Goal: Task Accomplishment & Management: Complete application form

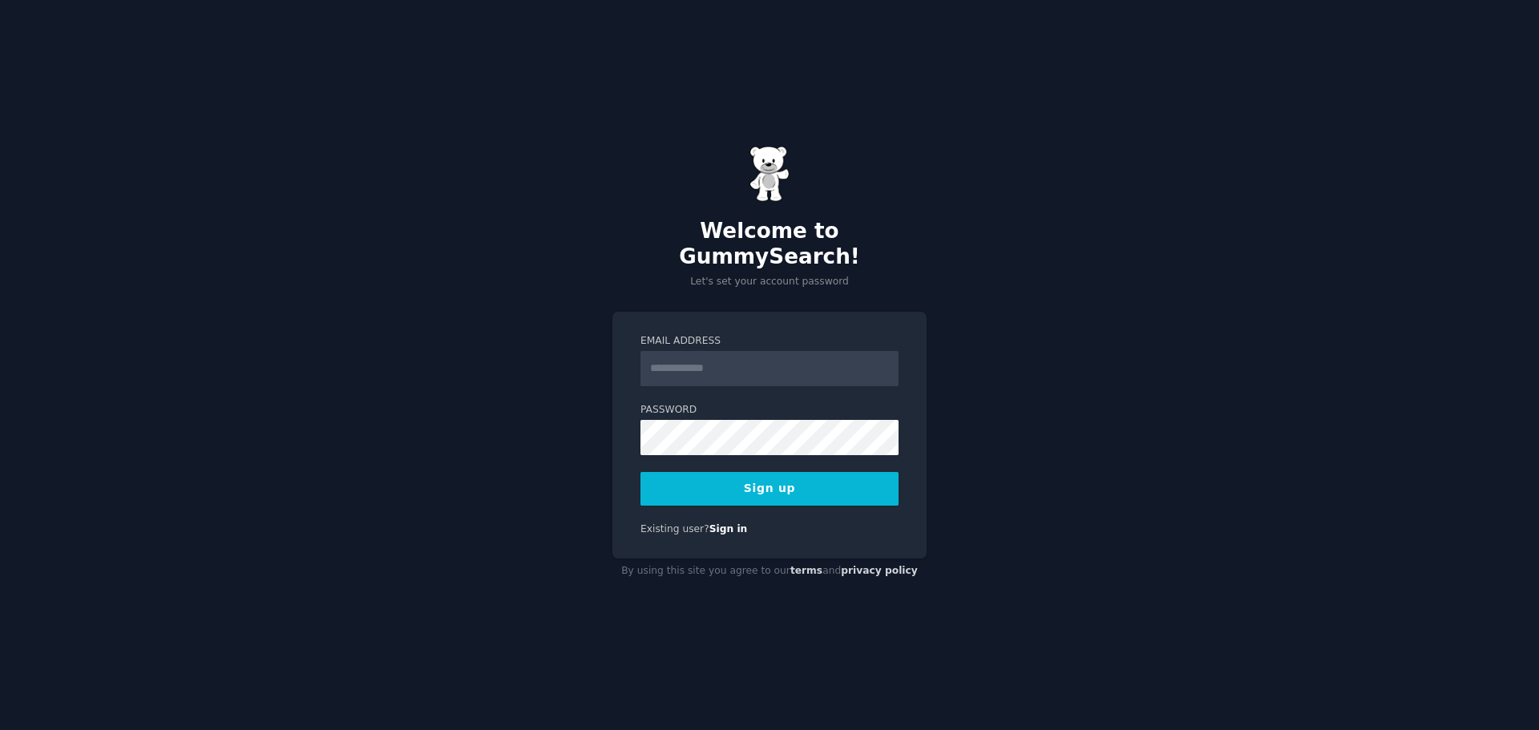
click at [1186, 318] on div "Welcome to GummySearch! Let's set your account password Email Address Password …" at bounding box center [769, 365] width 1539 height 730
click at [710, 363] on input "Email Address" at bounding box center [769, 368] width 258 height 35
click at [1042, 301] on div "Welcome to GummySearch! Let's set your account password Email Address Password …" at bounding box center [769, 365] width 1539 height 730
click at [717, 523] on link "Sign in" at bounding box center [728, 528] width 38 height 11
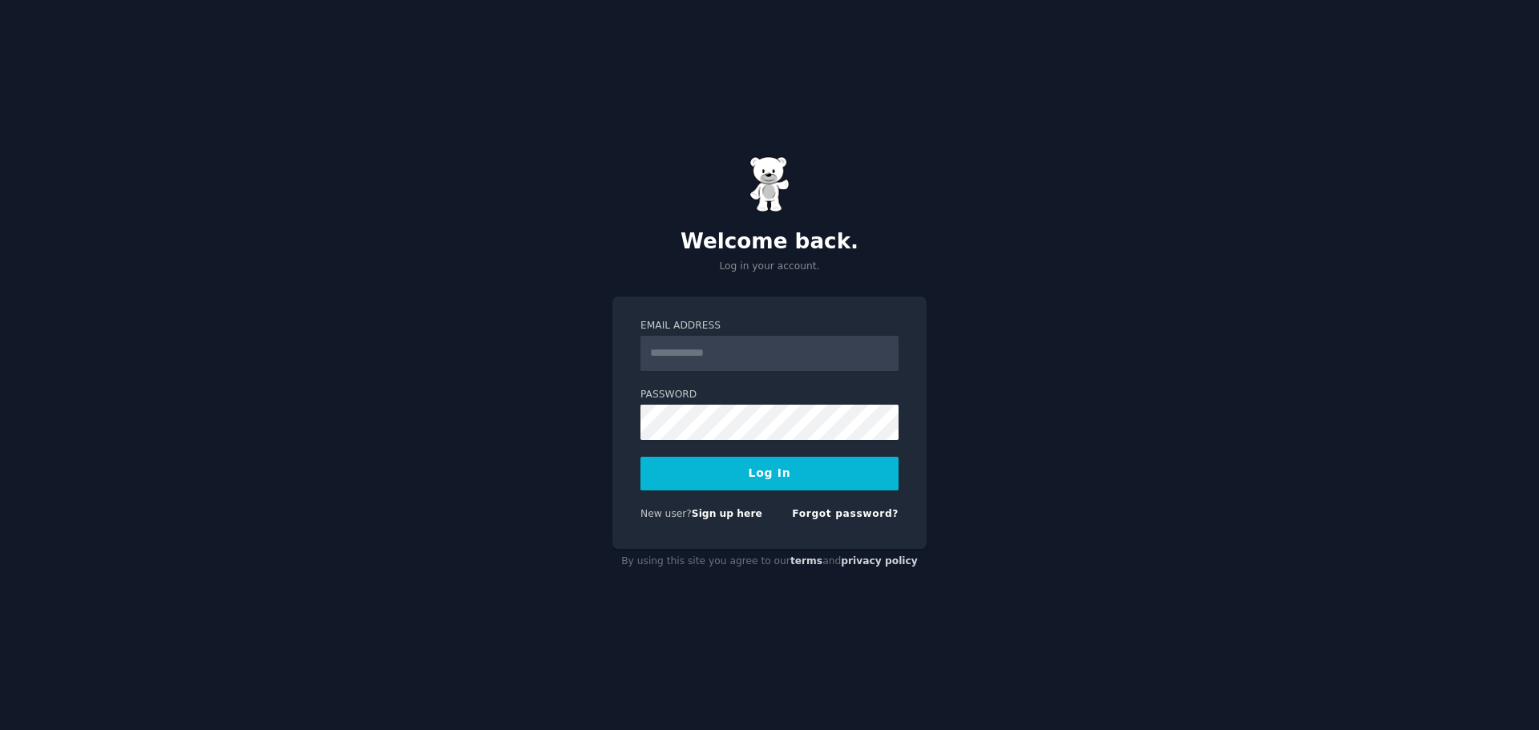
click at [1151, 259] on div "Welcome back. Log in your account. Email Address Password Log In New user? Sign…" at bounding box center [769, 365] width 1539 height 730
click at [743, 353] on input "Email Address" at bounding box center [769, 353] width 258 height 35
click at [1084, 323] on div "Welcome back. Log in your account. Email Address Password Log In New user? Sign…" at bounding box center [769, 365] width 1539 height 730
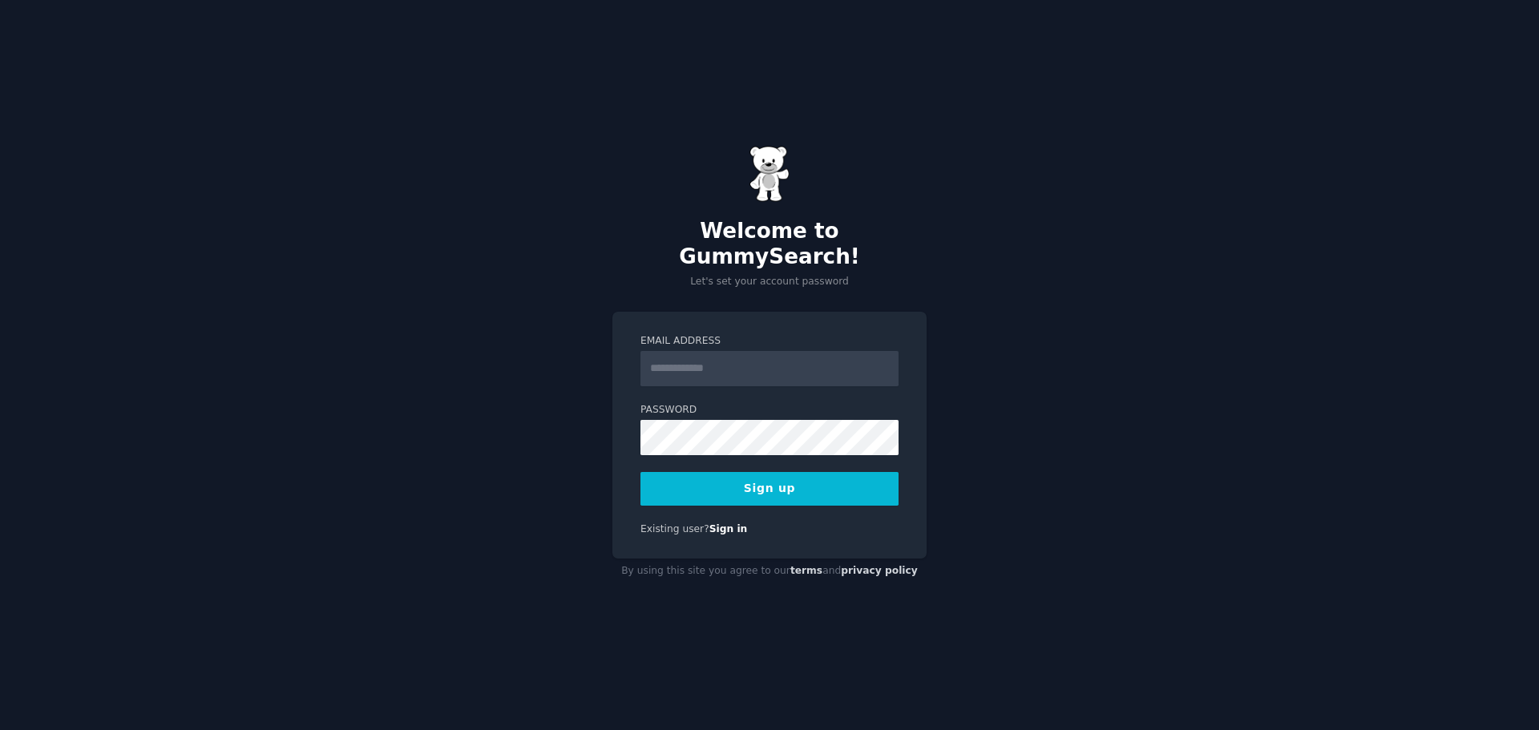
click at [1082, 382] on div "Welcome to GummySearch! Let's set your account password Email Address Password …" at bounding box center [769, 365] width 1539 height 730
click at [736, 359] on input "Email Address" at bounding box center [769, 368] width 258 height 35
type input "**********"
click at [783, 475] on button "Sign up" at bounding box center [769, 489] width 258 height 34
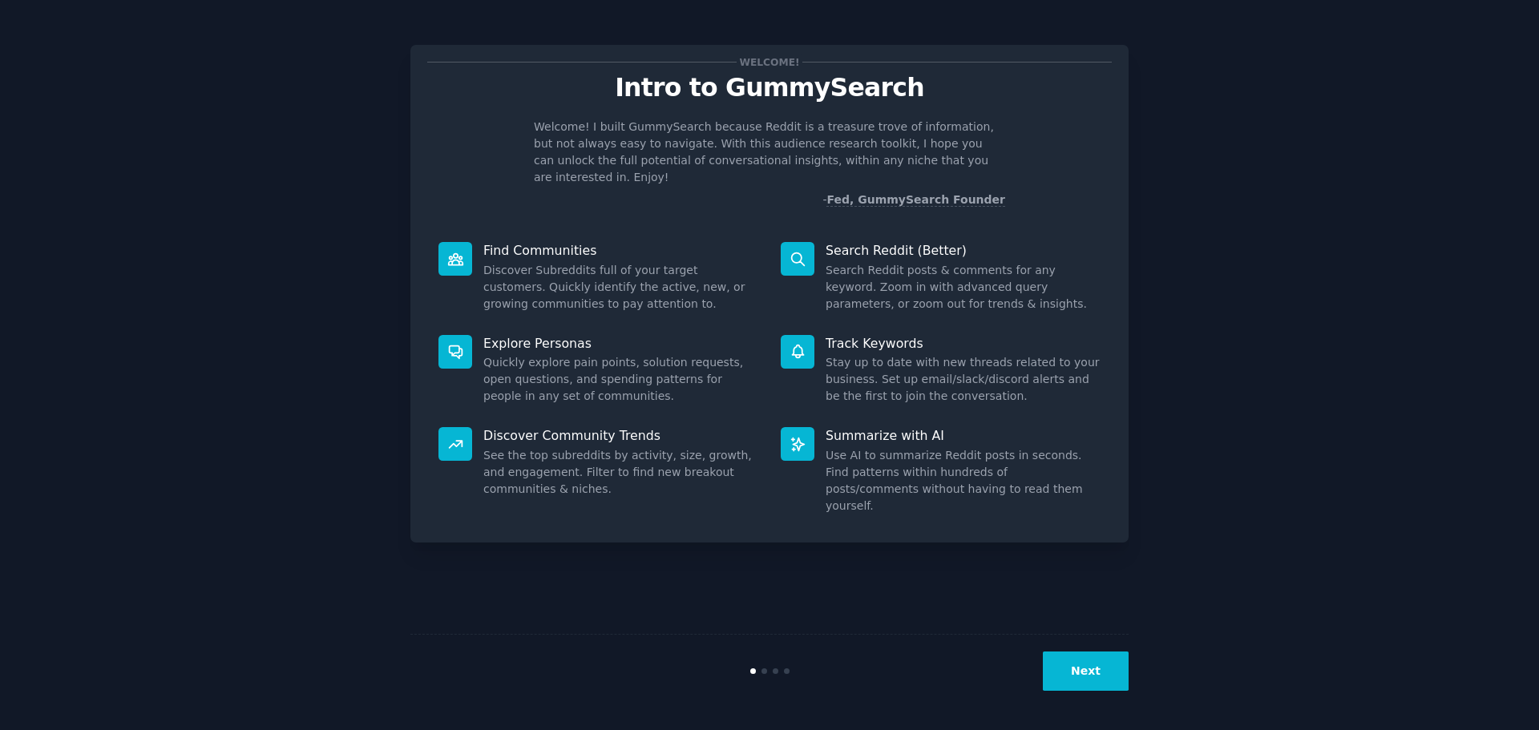
click at [1326, 277] on div "Welcome! Intro to GummySearch Welcome! I built GummySearch because Reddit is a …" at bounding box center [769, 364] width 1494 height 685
click at [1096, 676] on button "Next" at bounding box center [1086, 671] width 86 height 39
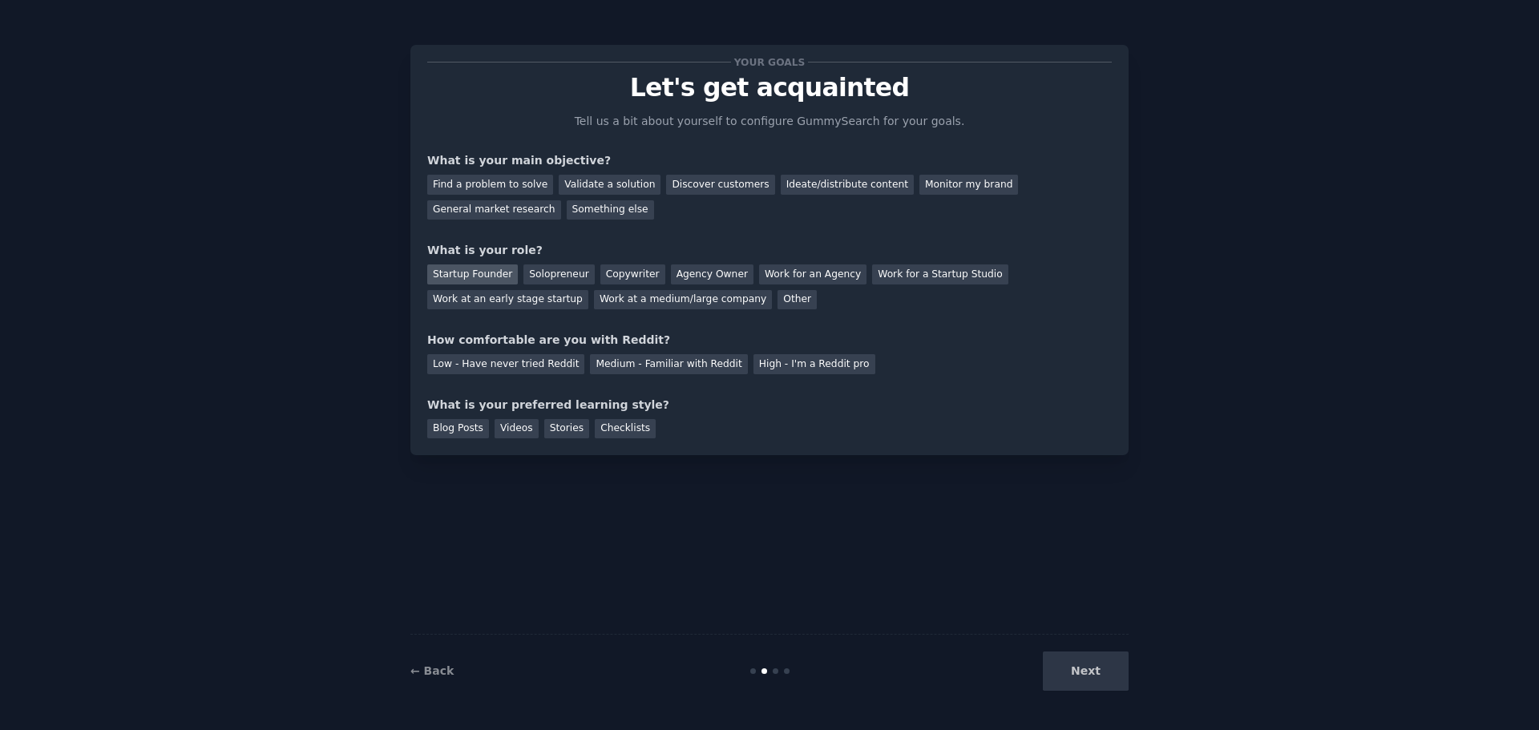
click at [446, 275] on div "Startup Founder" at bounding box center [472, 274] width 91 height 20
click at [508, 275] on div "Startup Founder" at bounding box center [472, 274] width 91 height 20
click at [523, 274] on div "Solopreneur" at bounding box center [558, 274] width 71 height 20
click at [475, 274] on div "Startup Founder" at bounding box center [472, 274] width 91 height 20
click at [532, 274] on div "Solopreneur" at bounding box center [558, 274] width 71 height 20
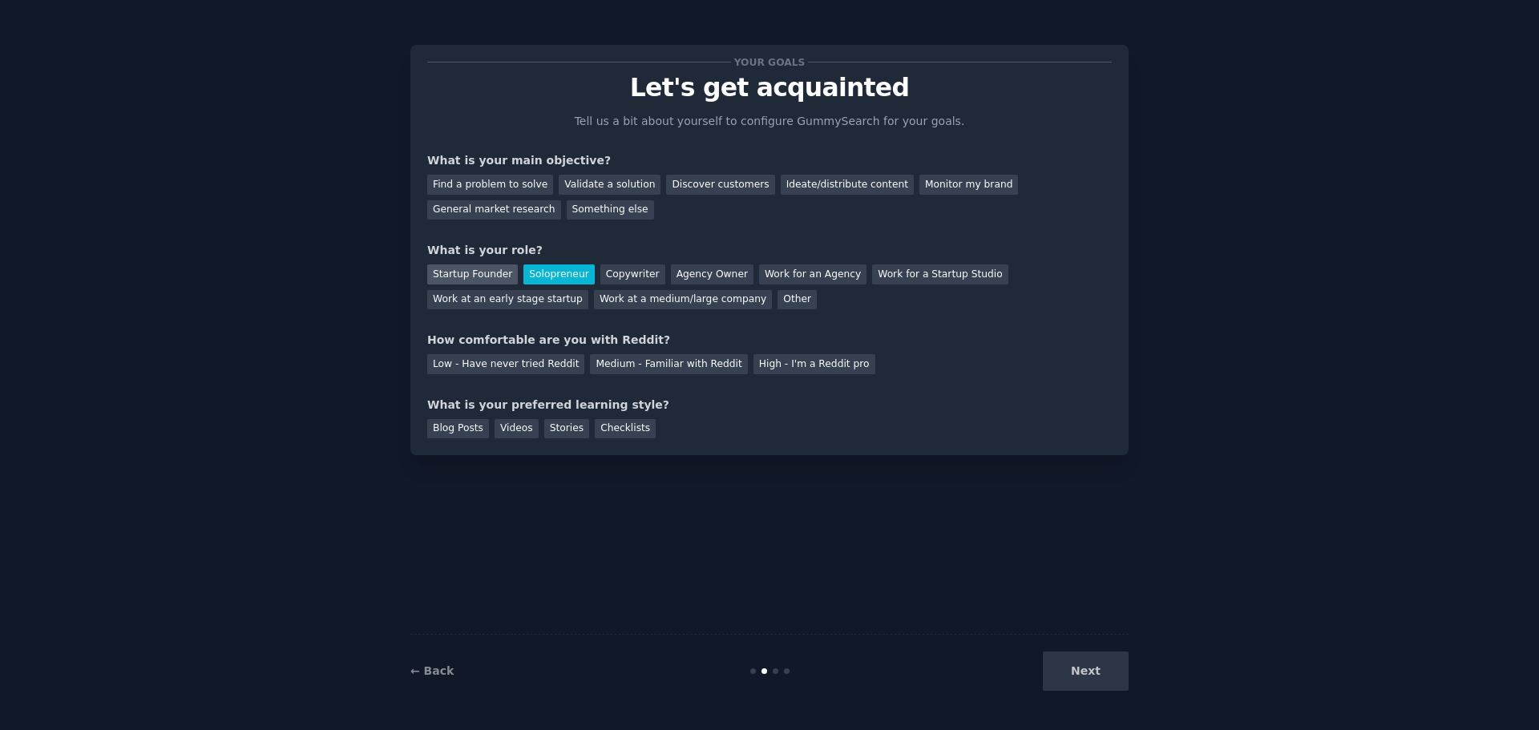
click at [475, 270] on div "Startup Founder" at bounding box center [472, 274] width 91 height 20
click at [593, 176] on div "Validate a solution" at bounding box center [610, 185] width 102 height 20
drag, startPoint x: 488, startPoint y: 176, endPoint x: 499, endPoint y: 181, distance: 12.5
click at [488, 175] on div "Find a problem to solve" at bounding box center [490, 185] width 126 height 20
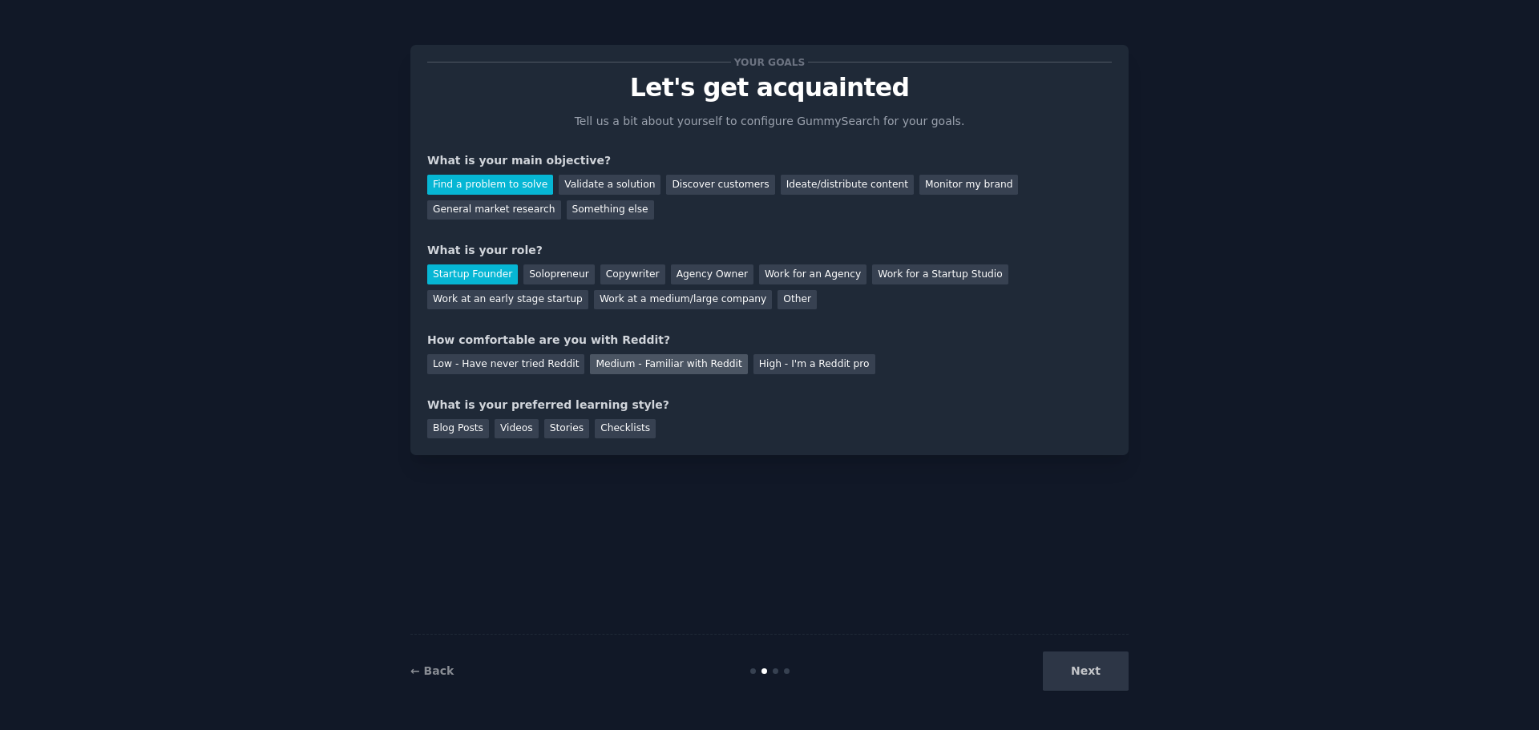
click at [607, 365] on div "Medium - Familiar with Reddit" at bounding box center [668, 364] width 157 height 20
click at [512, 431] on div "Videos" at bounding box center [516, 429] width 44 height 20
click at [1080, 673] on button "Next" at bounding box center [1086, 671] width 86 height 39
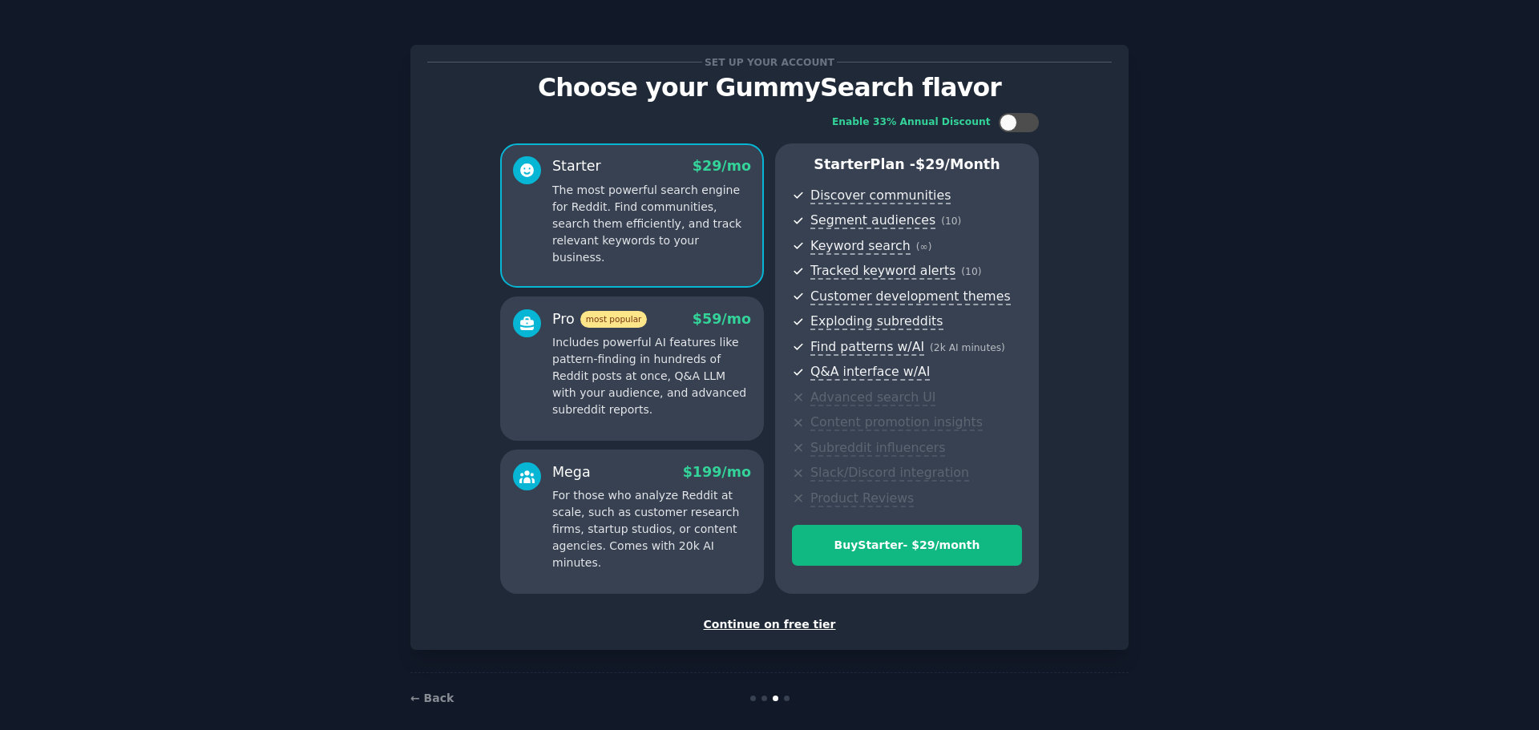
click at [739, 625] on div "Continue on free tier" at bounding box center [769, 624] width 684 height 17
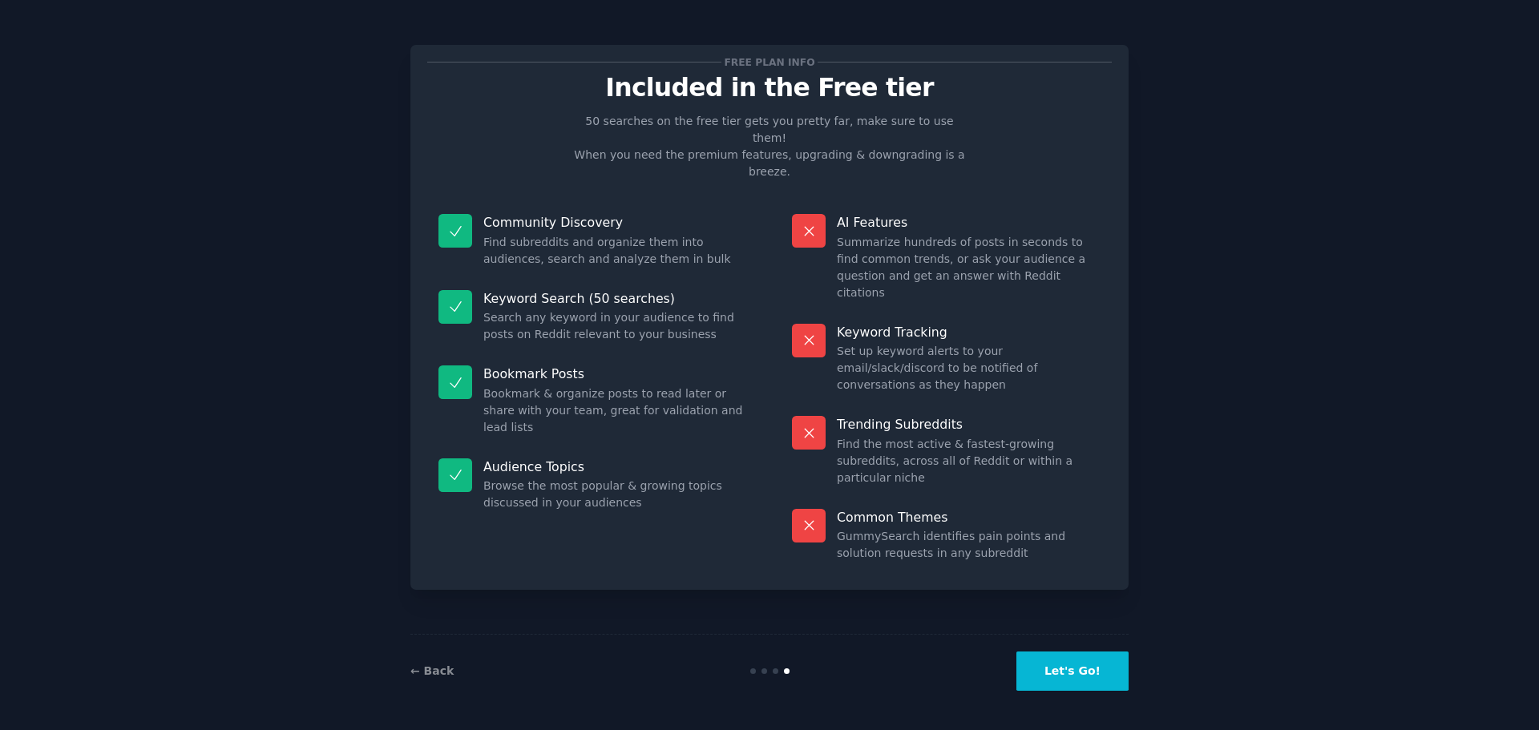
click at [1091, 672] on button "Let's Go!" at bounding box center [1072, 671] width 112 height 39
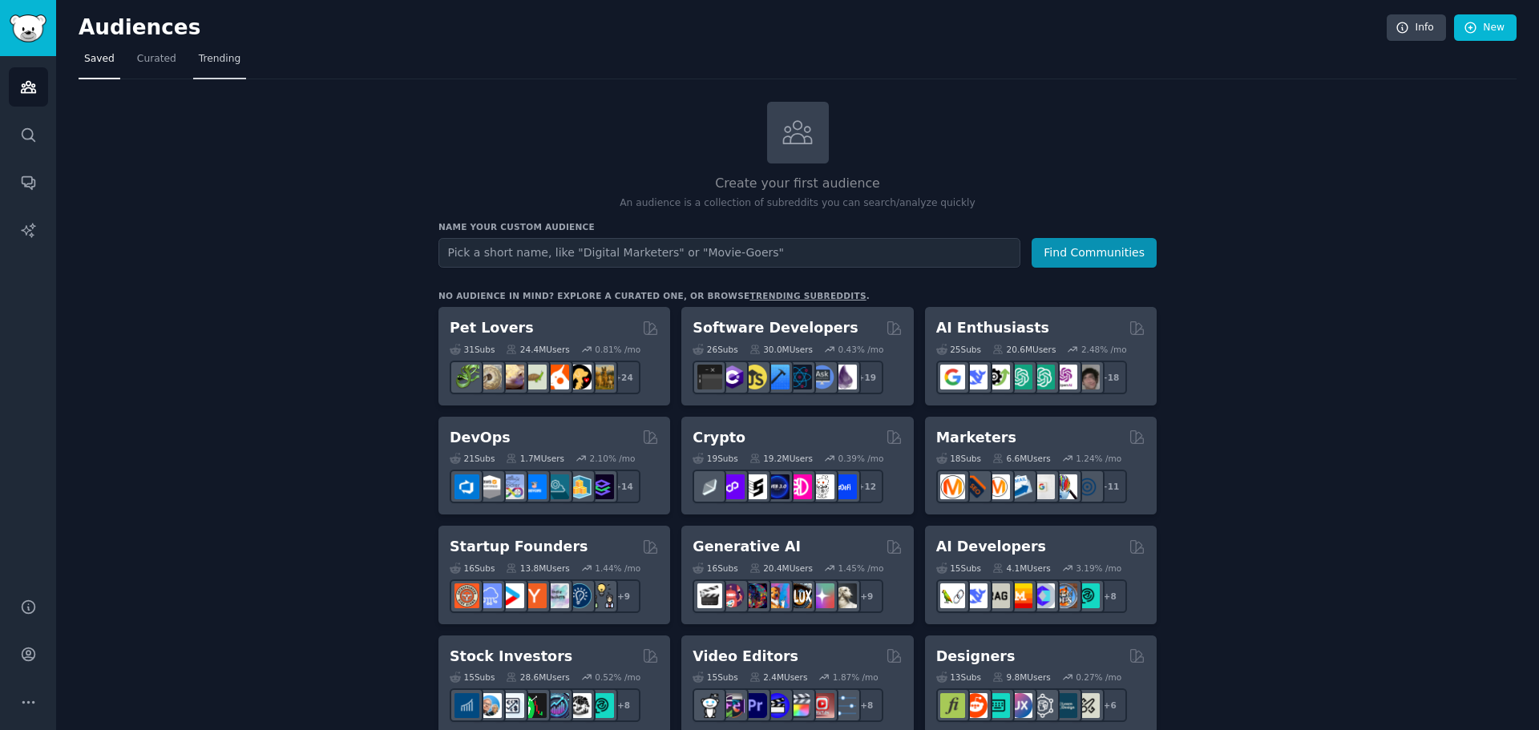
click at [208, 60] on span "Trending" at bounding box center [220, 59] width 42 height 14
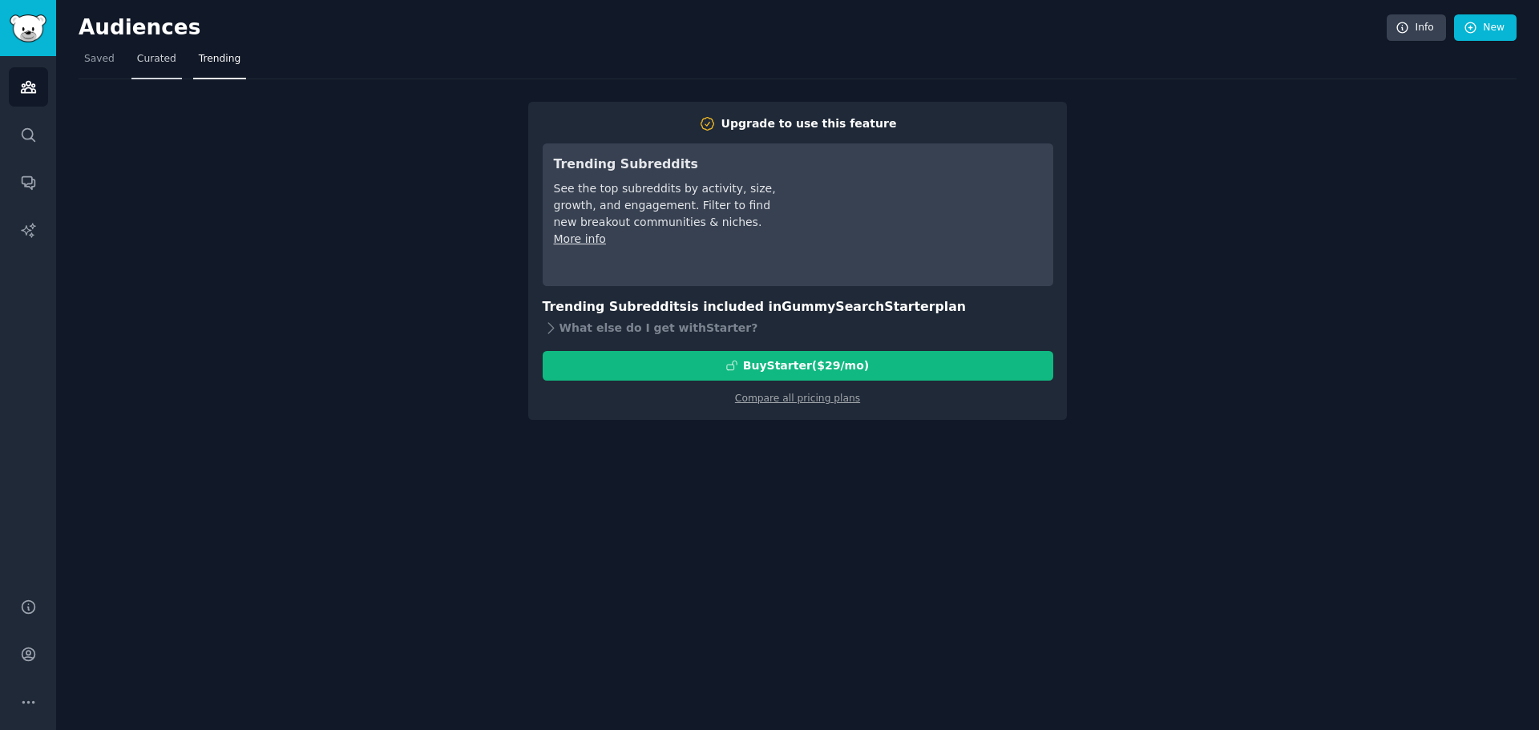
click at [152, 64] on span "Curated" at bounding box center [156, 59] width 39 height 14
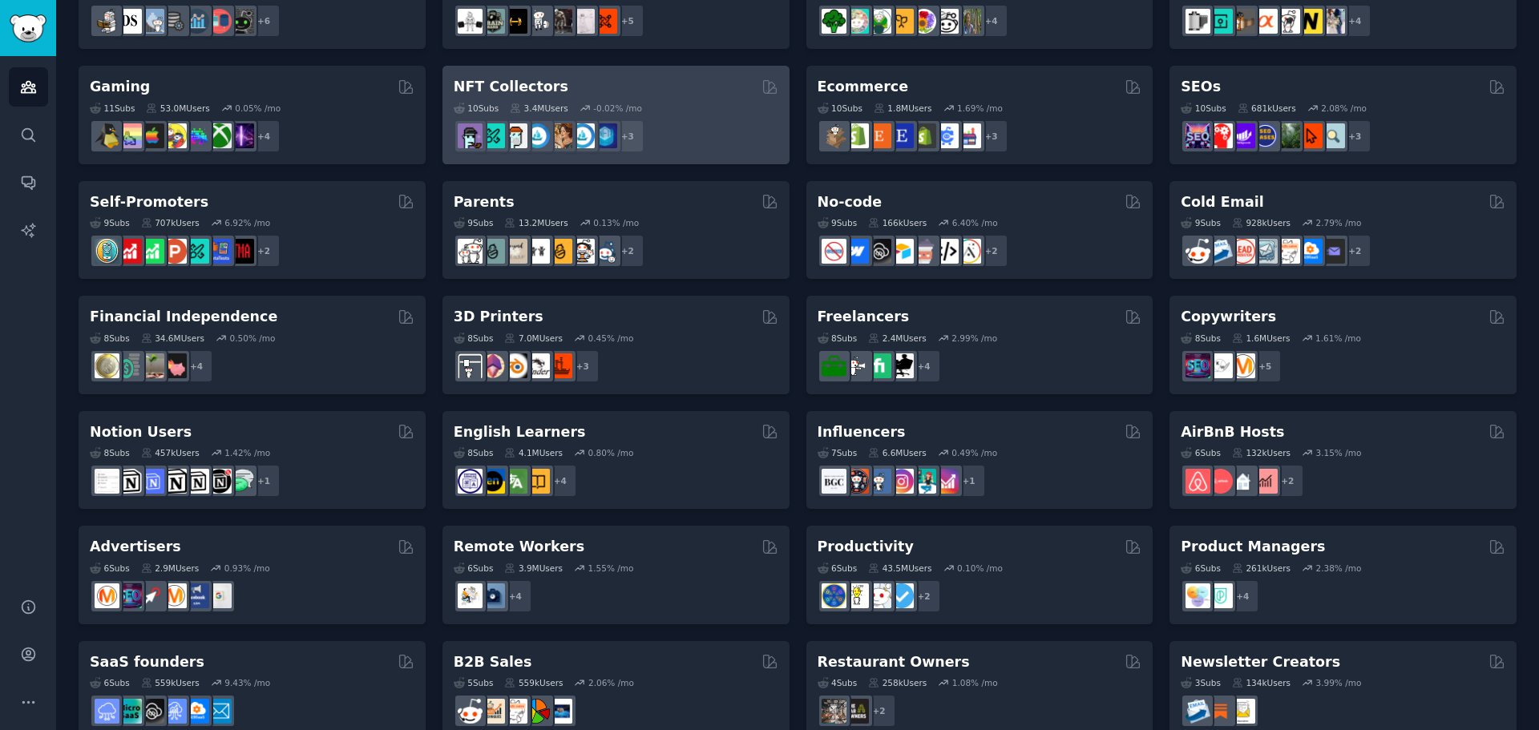
scroll to position [552, 0]
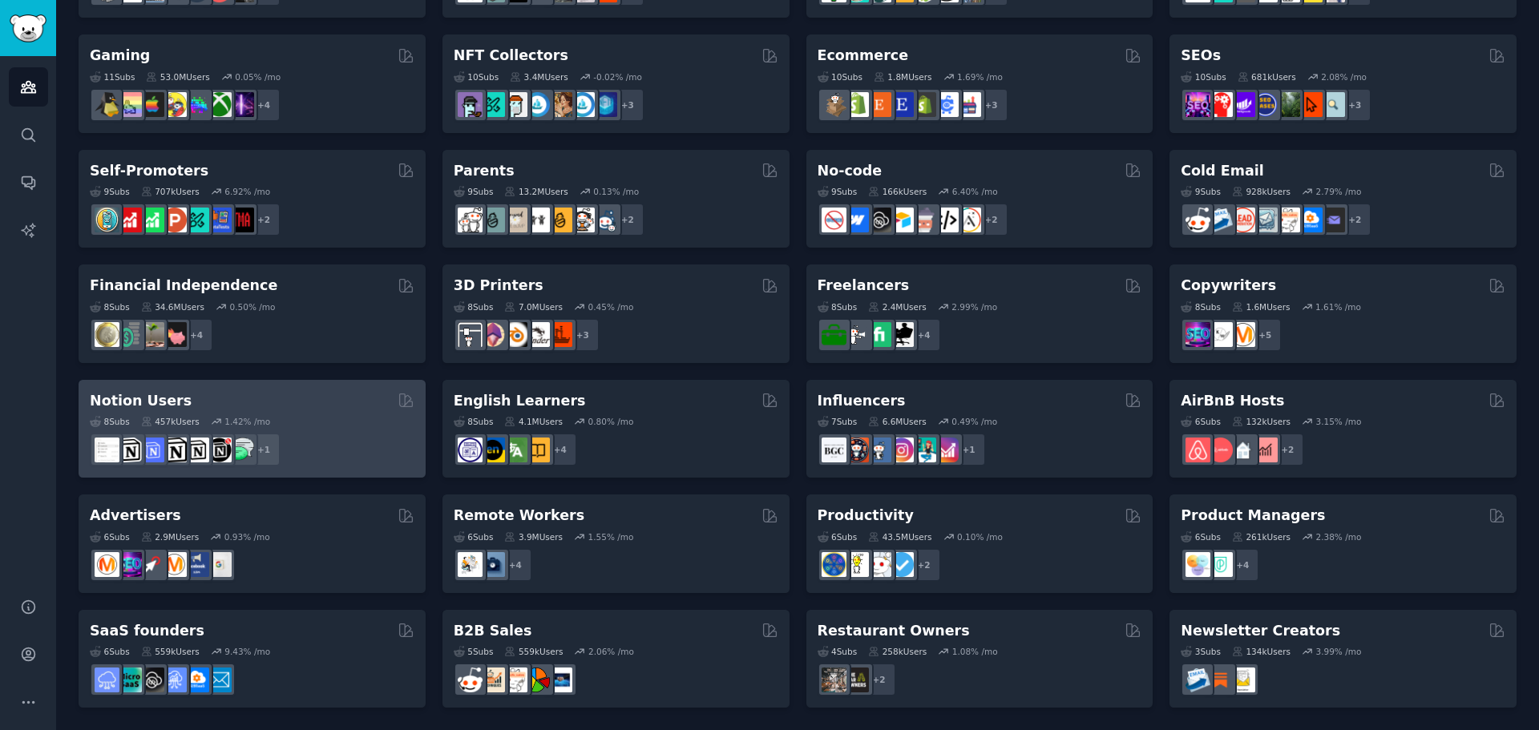
click at [367, 414] on div "8 Sub s 457k Users 1.42 % /mo + 1" at bounding box center [252, 438] width 325 height 56
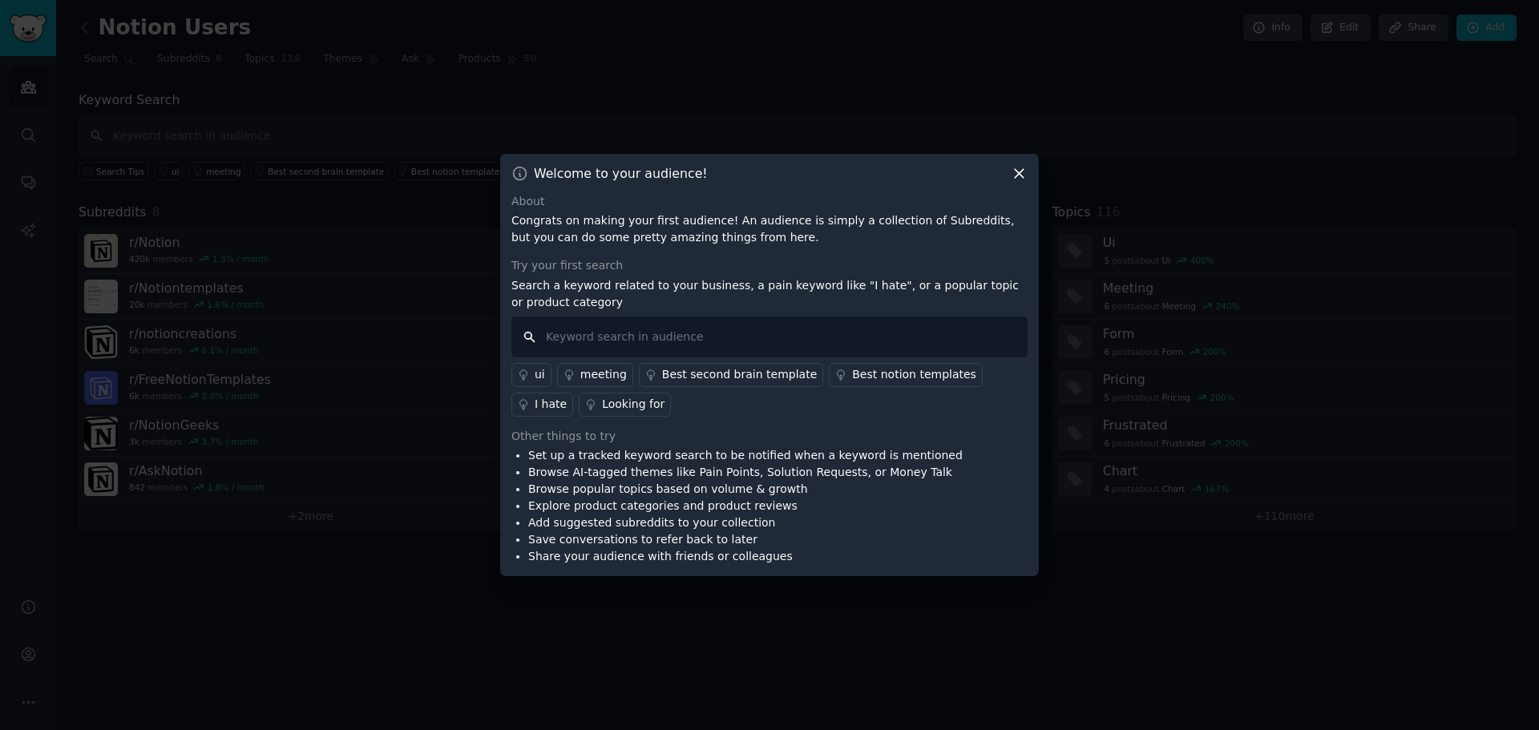
click at [663, 341] on input "text" at bounding box center [769, 337] width 516 height 41
type input "I hate"
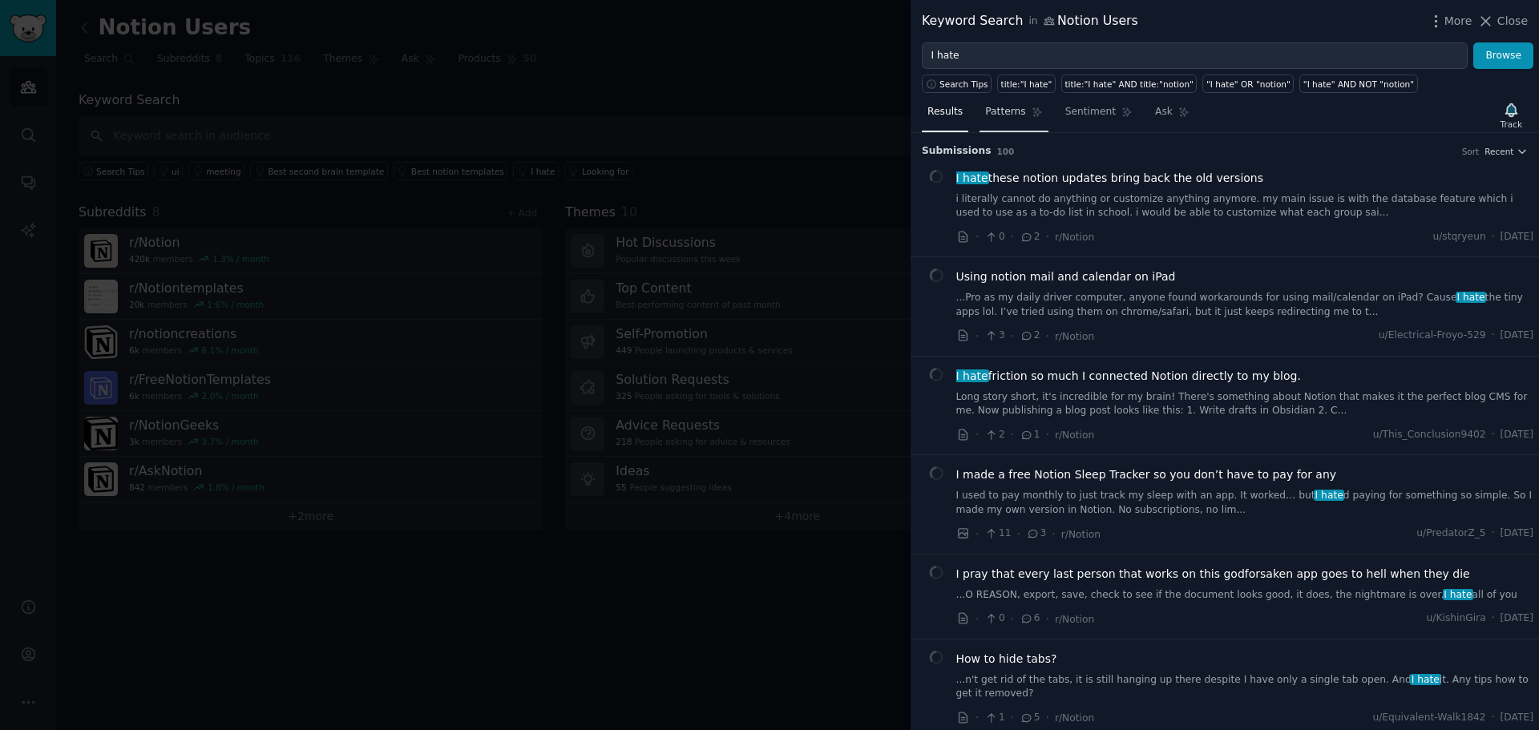
click at [1008, 113] on span "Patterns" at bounding box center [1005, 112] width 40 height 14
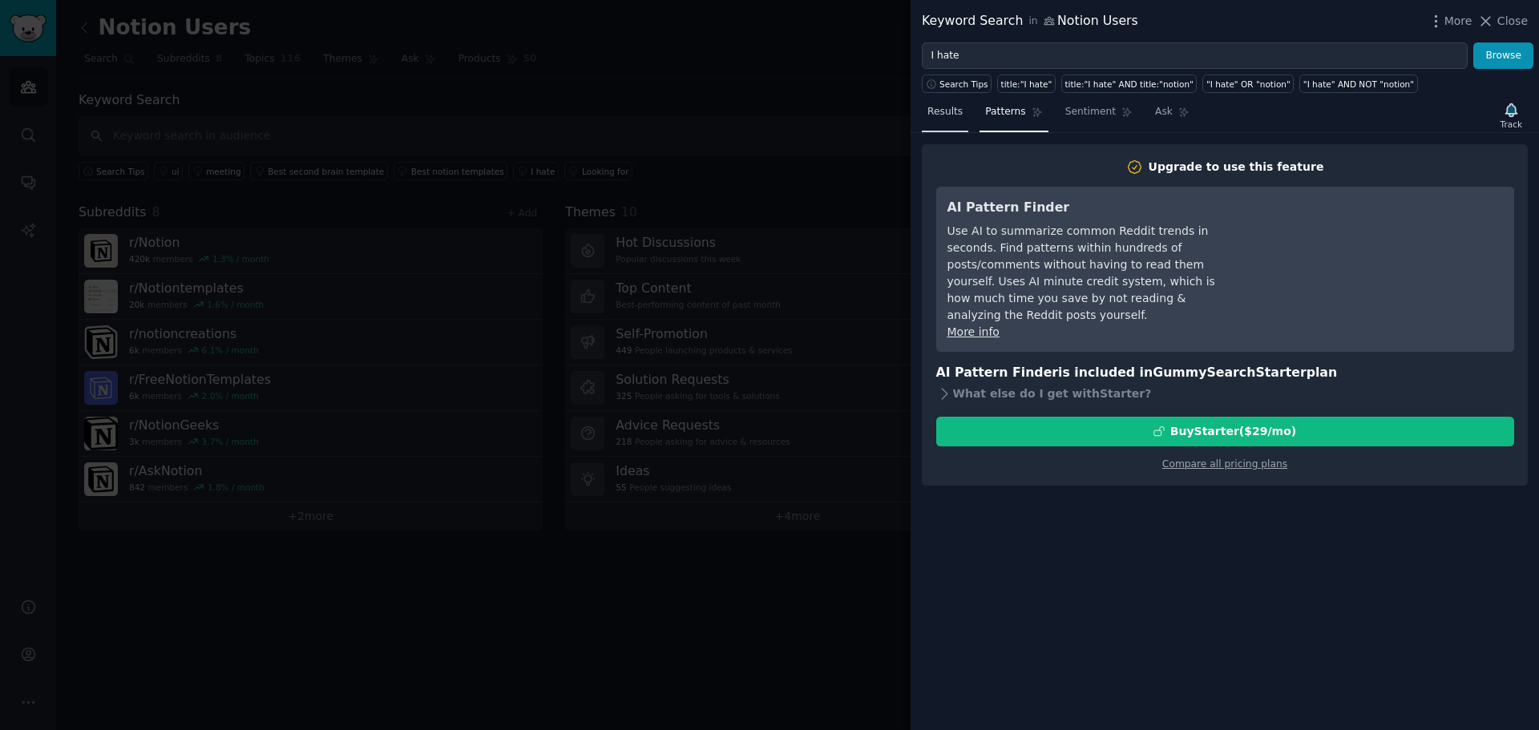
click at [940, 110] on span "Results" at bounding box center [944, 112] width 35 height 14
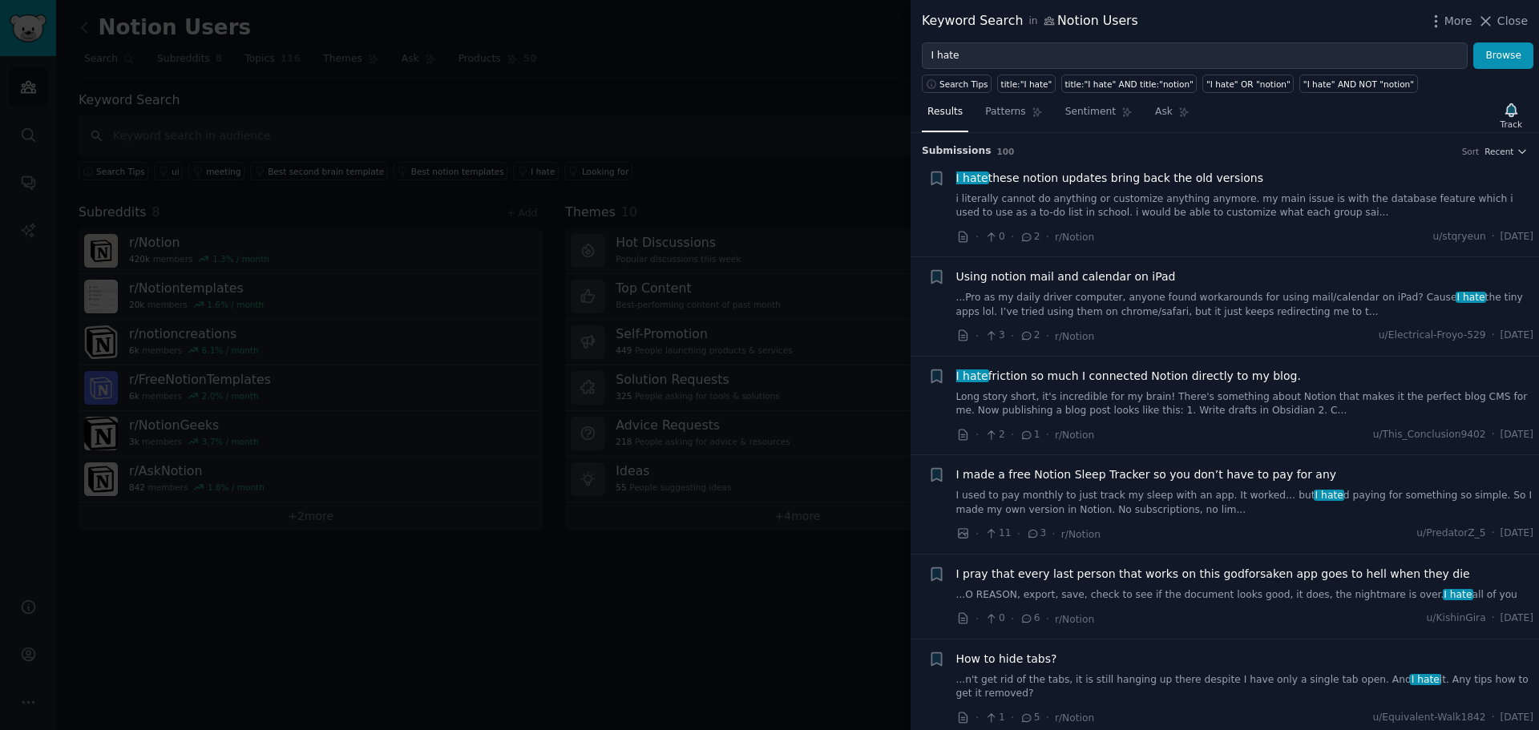
click at [620, 197] on div at bounding box center [769, 365] width 1539 height 730
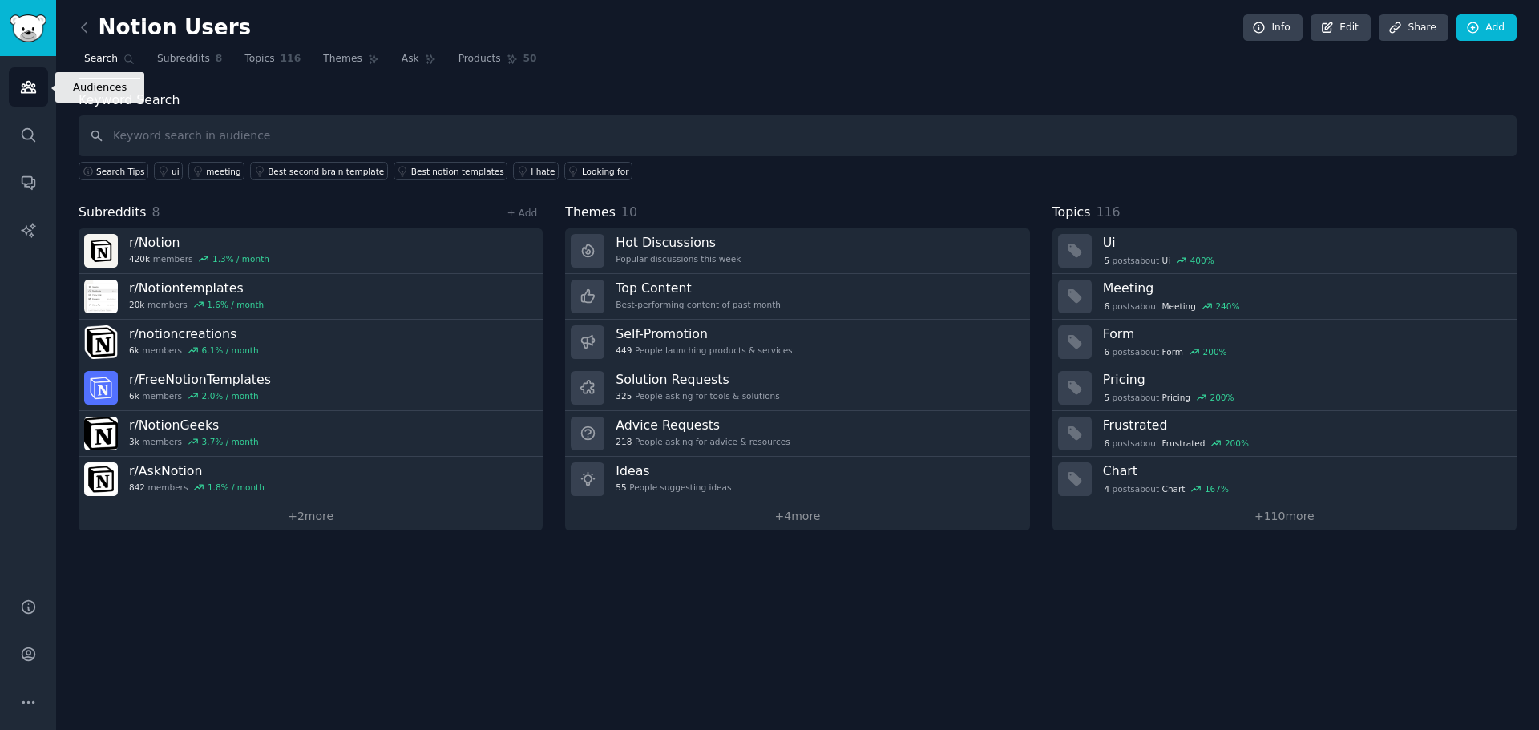
click at [33, 86] on icon "Sidebar" at bounding box center [28, 87] width 17 height 17
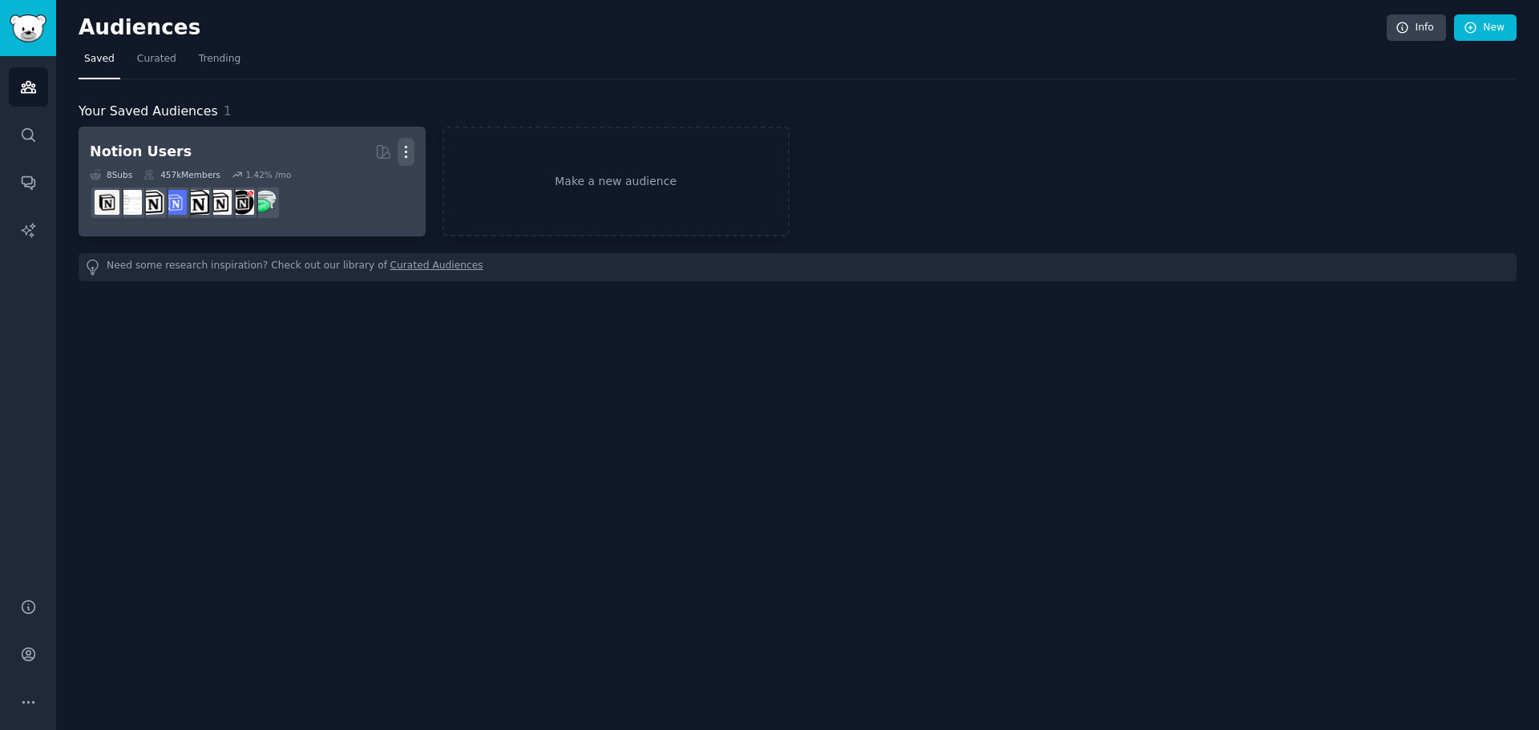
click at [400, 154] on icon "button" at bounding box center [406, 151] width 17 height 17
click at [377, 185] on p "Delete" at bounding box center [362, 185] width 37 height 17
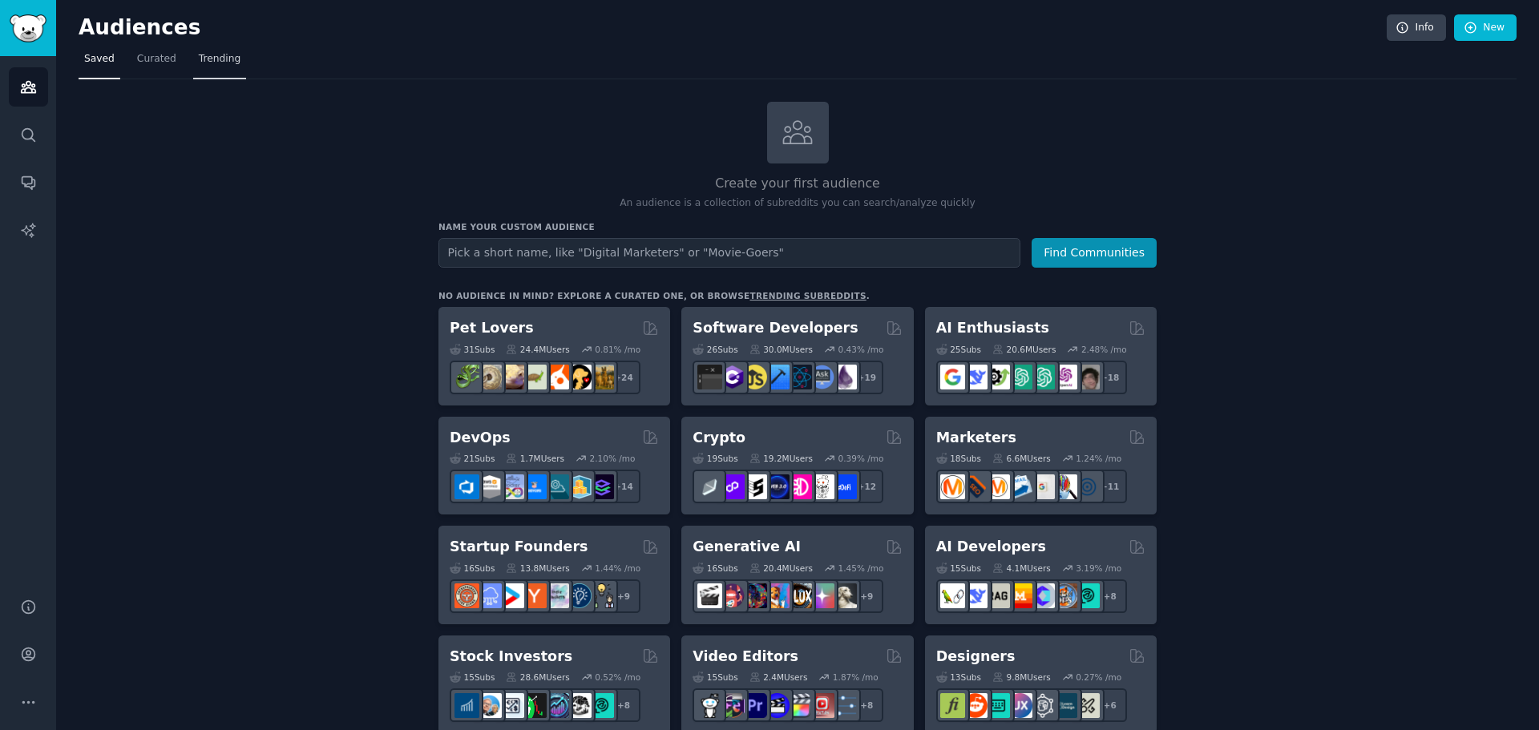
click at [211, 67] on link "Trending" at bounding box center [219, 62] width 53 height 33
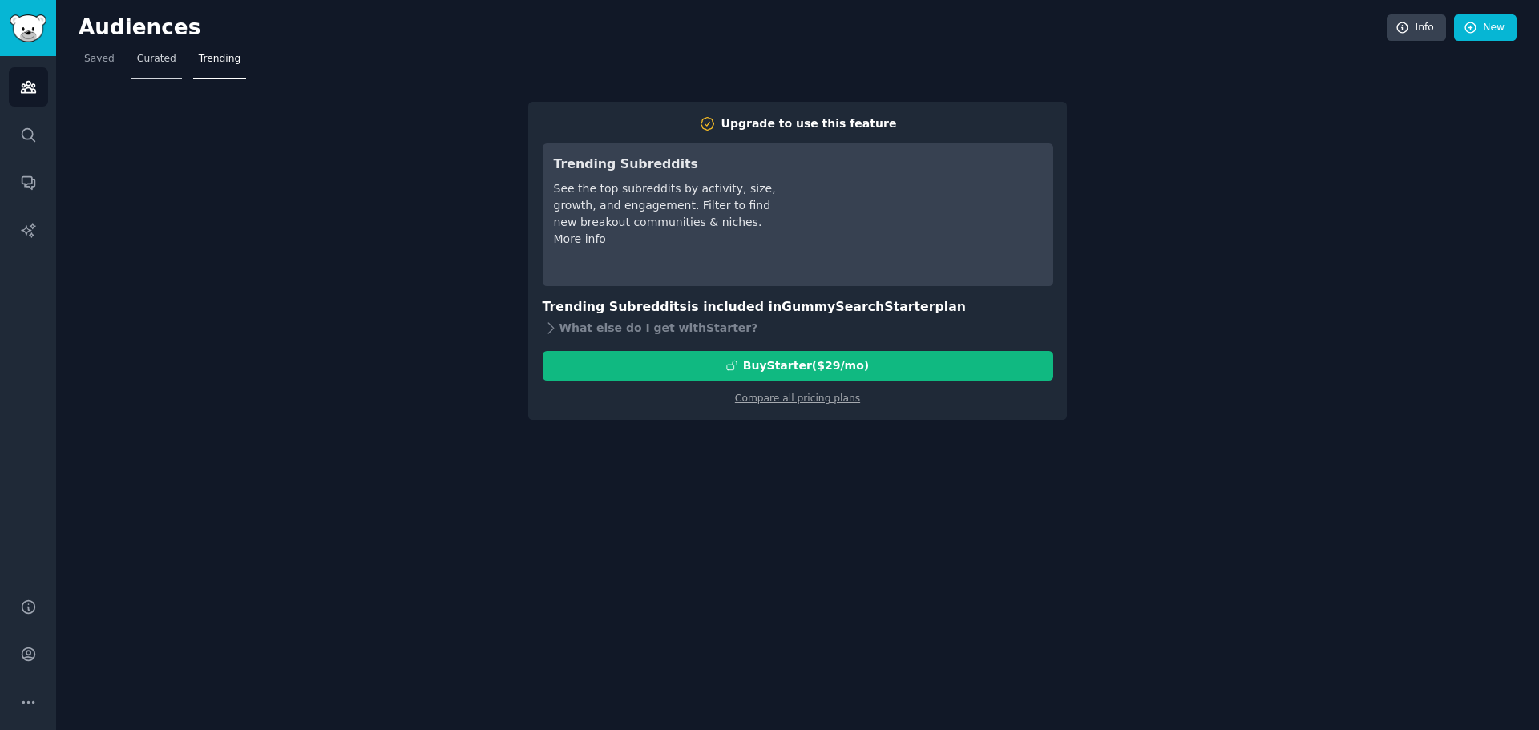
click at [165, 67] on link "Curated" at bounding box center [156, 62] width 50 height 33
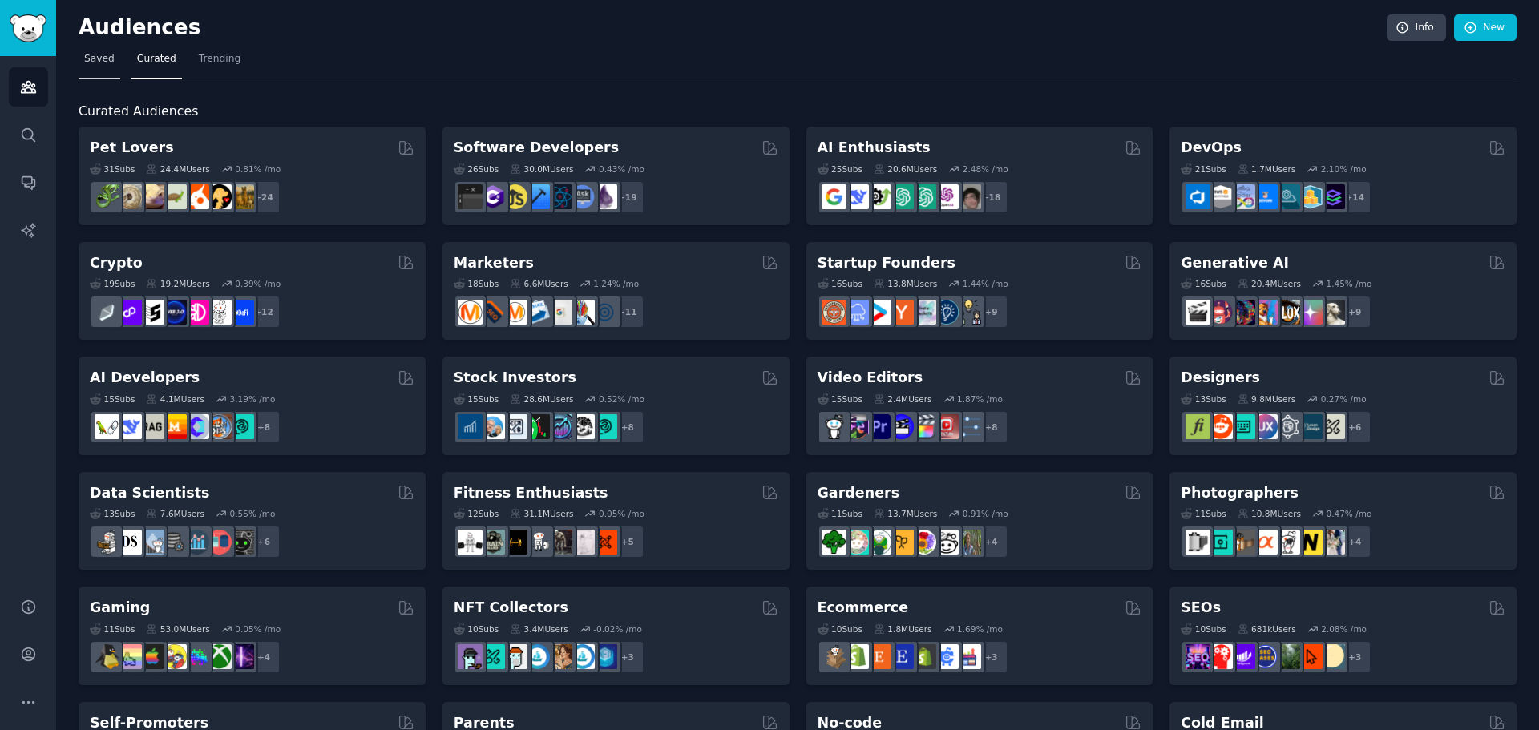
click at [90, 62] on span "Saved" at bounding box center [99, 59] width 30 height 14
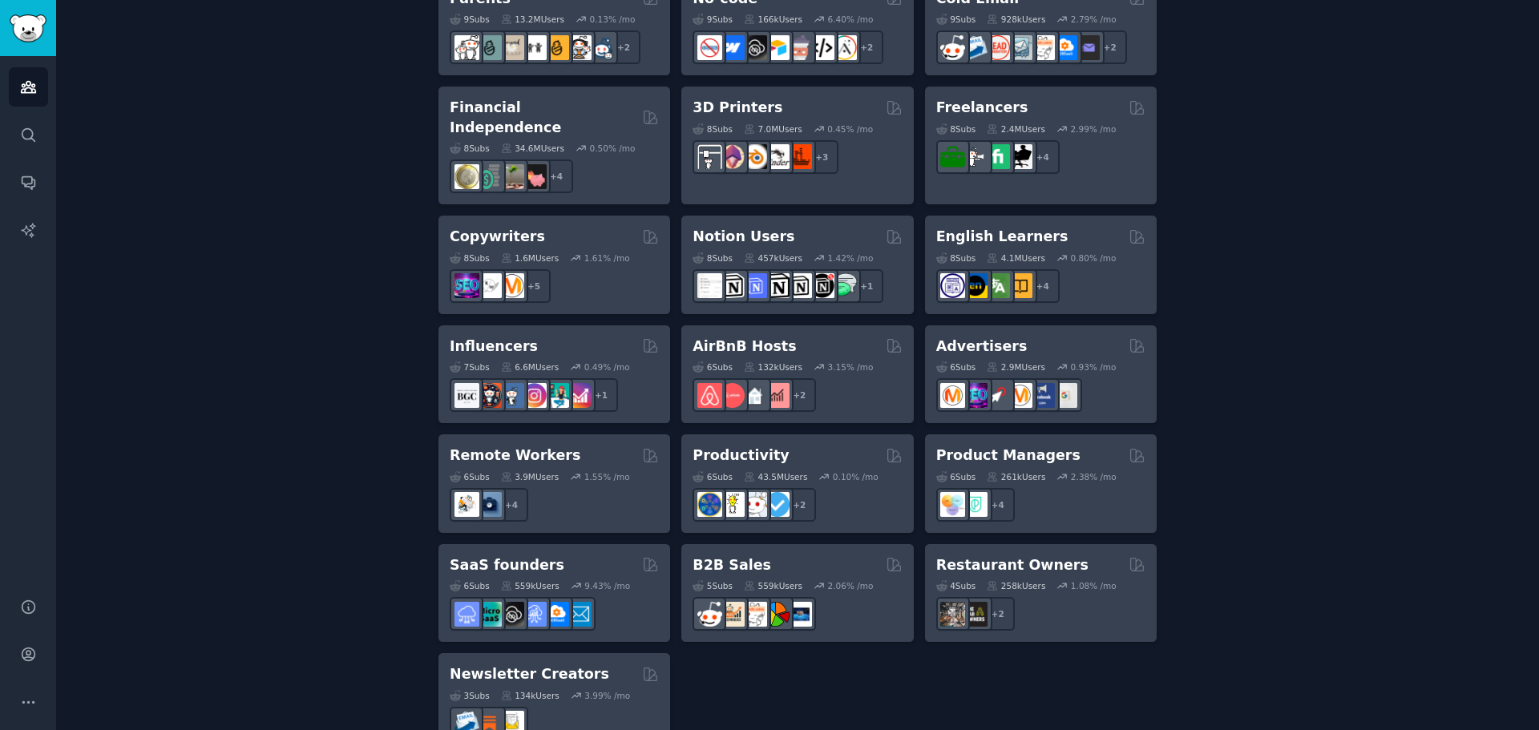
scroll to position [1119, 0]
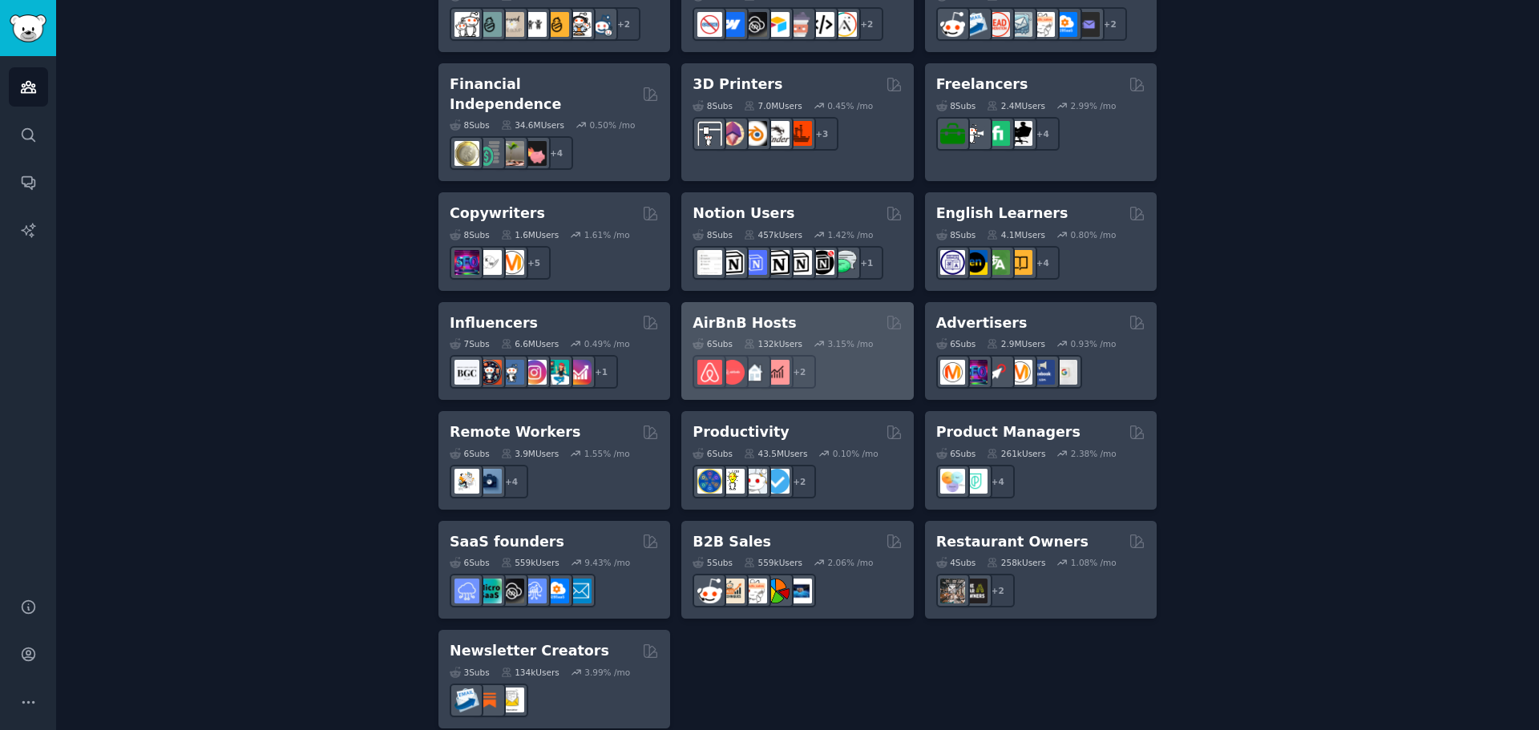
click at [773, 313] on h2 "AirBnB Hosts" at bounding box center [743, 323] width 103 height 20
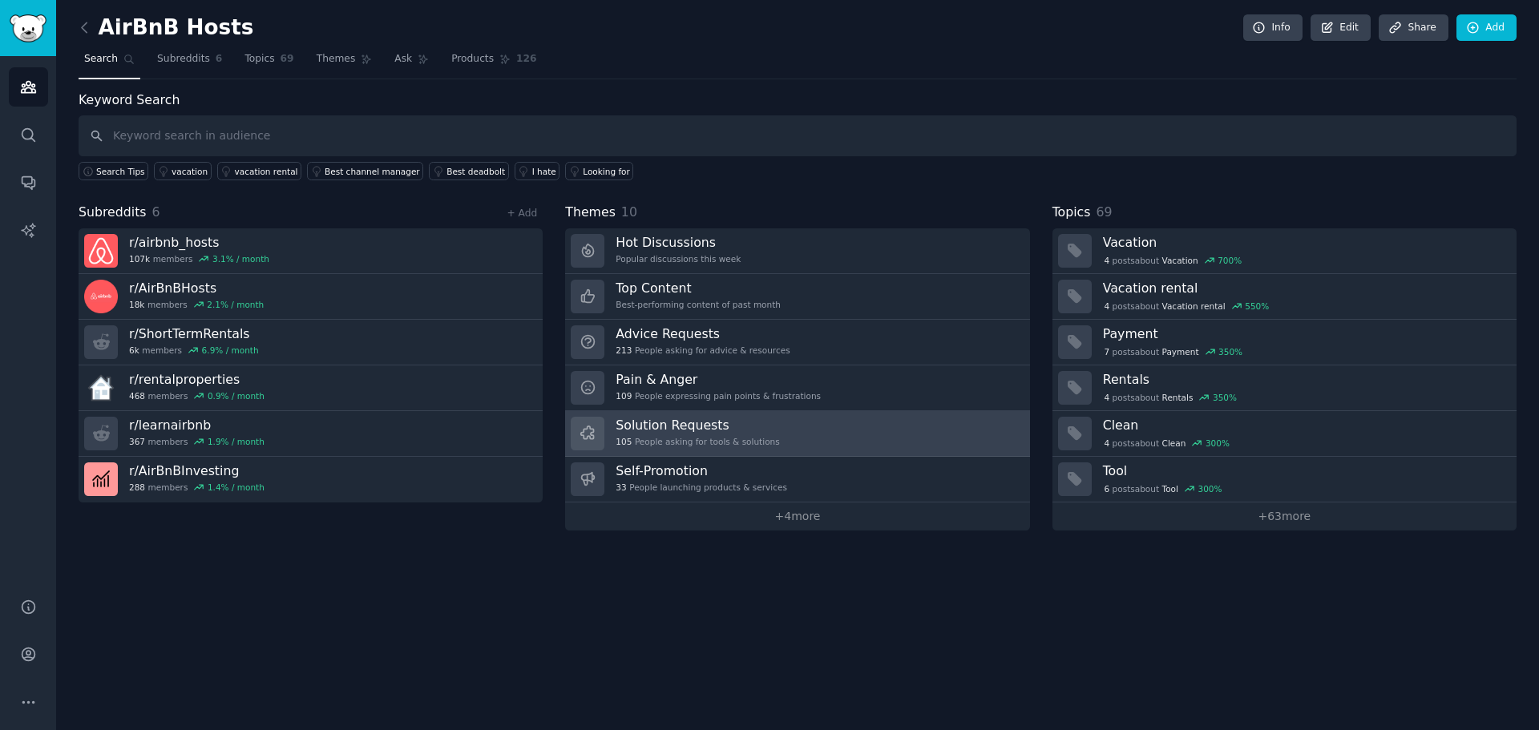
click at [672, 432] on h3 "Solution Requests" at bounding box center [697, 425] width 163 height 17
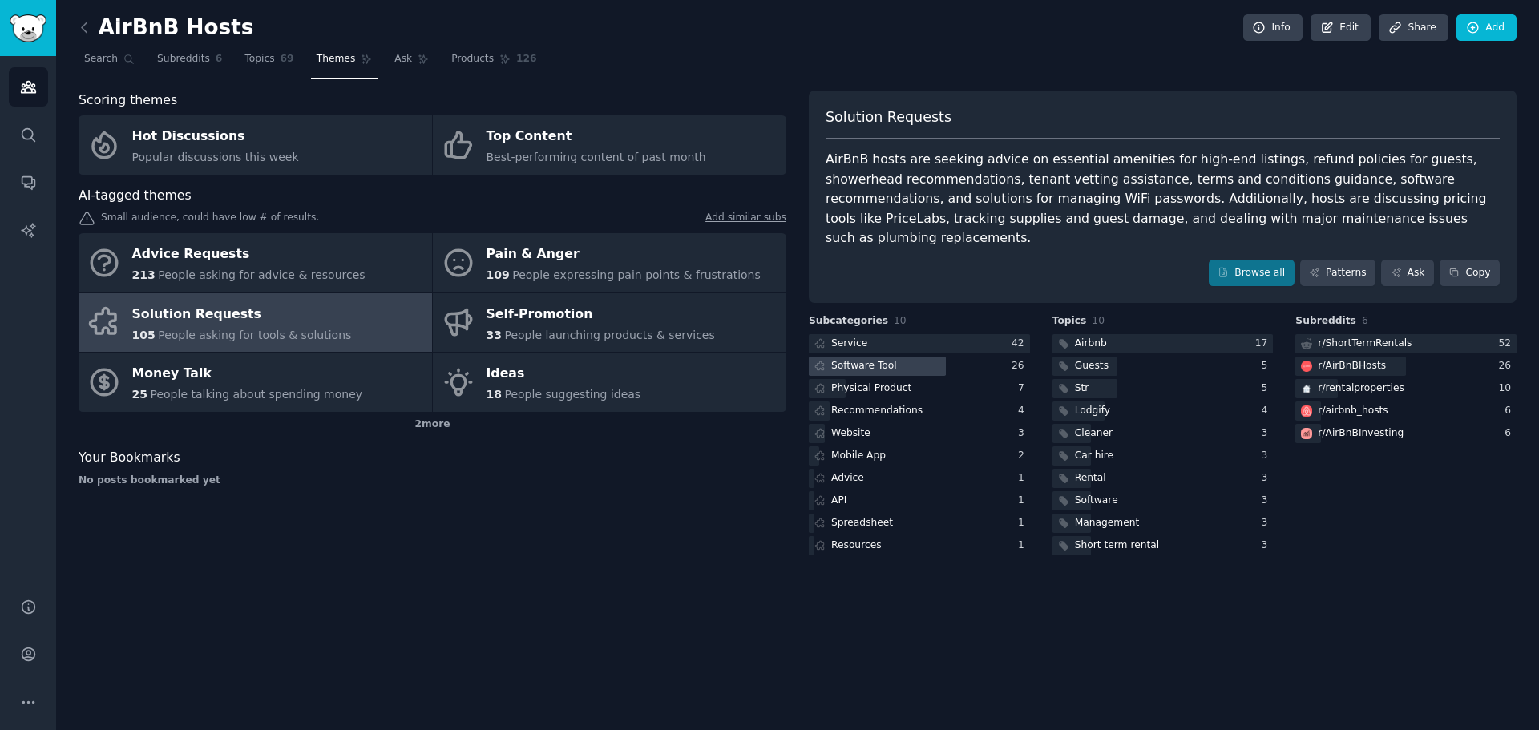
click at [865, 359] on div "Software Tool" at bounding box center [864, 366] width 66 height 14
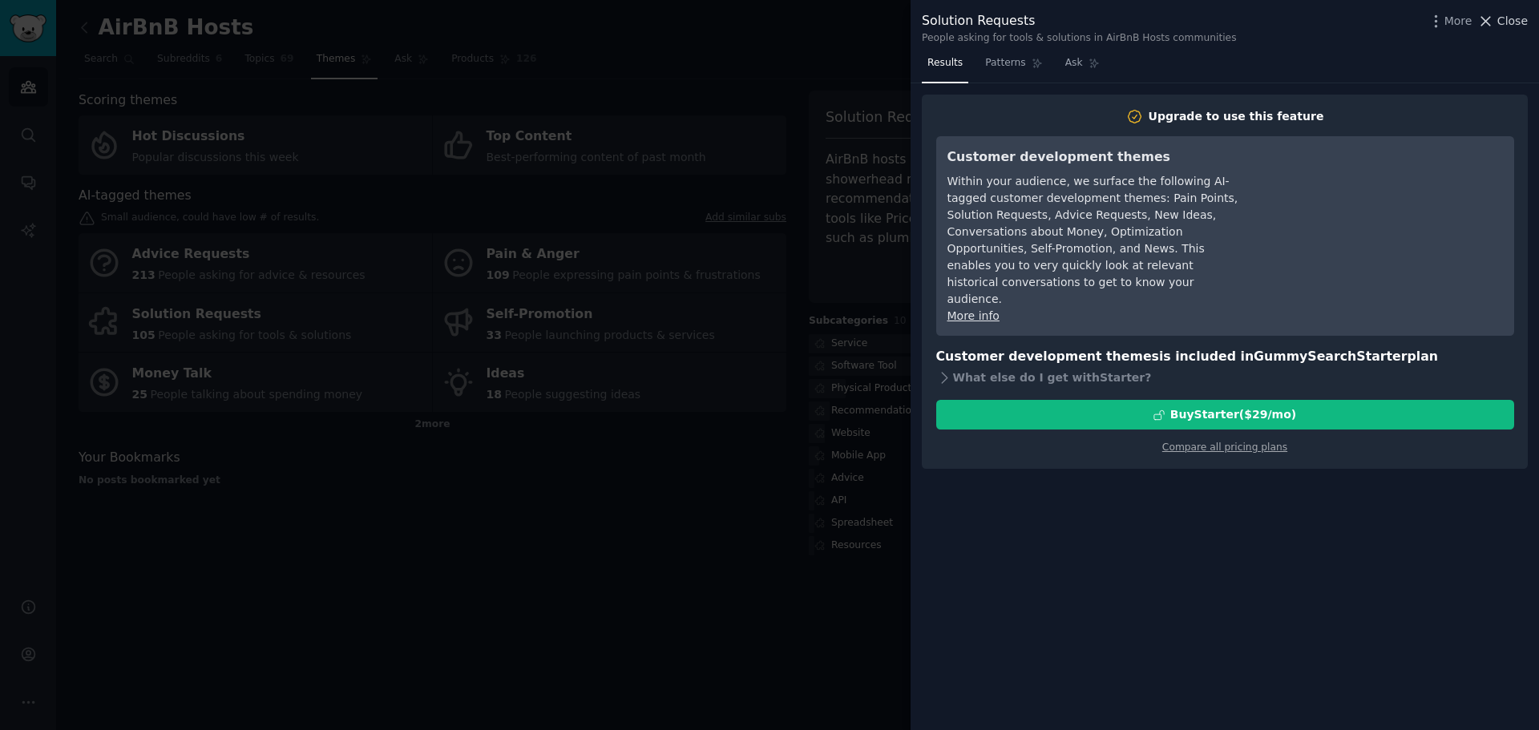
click at [1511, 21] on span "Close" at bounding box center [1512, 21] width 30 height 17
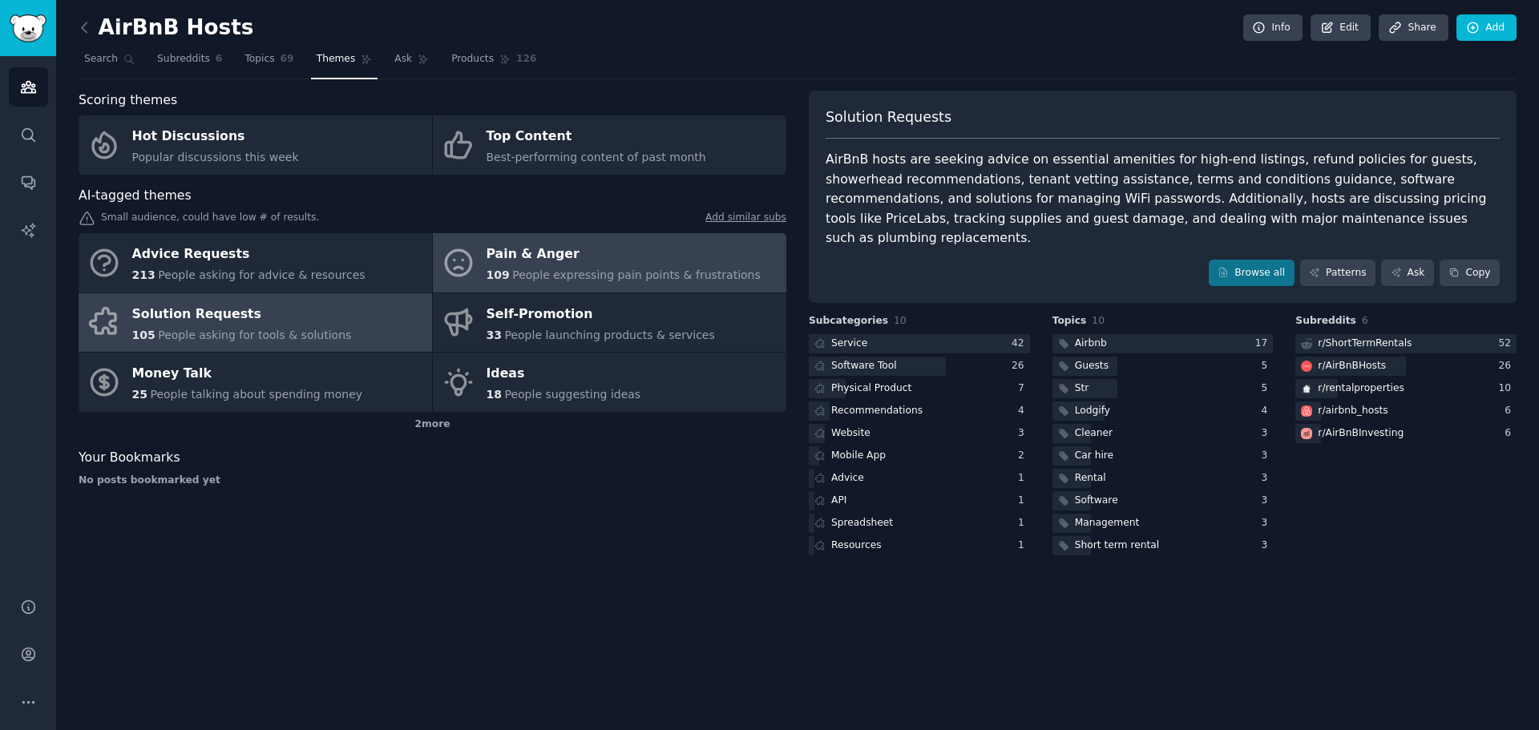
click at [547, 260] on div "Pain & Anger" at bounding box center [623, 255] width 274 height 26
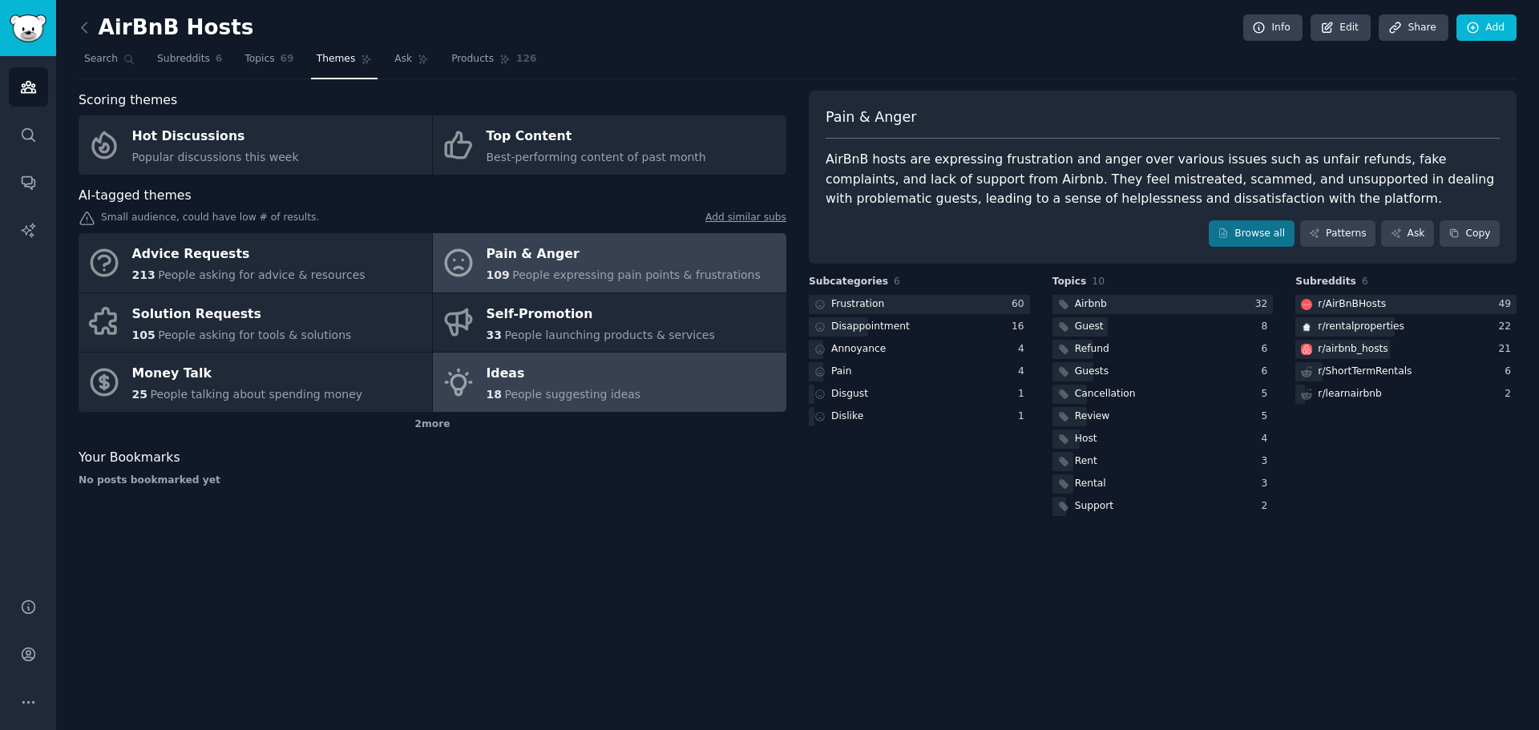
click at [509, 397] on span "People suggesting ideas" at bounding box center [572, 394] width 136 height 13
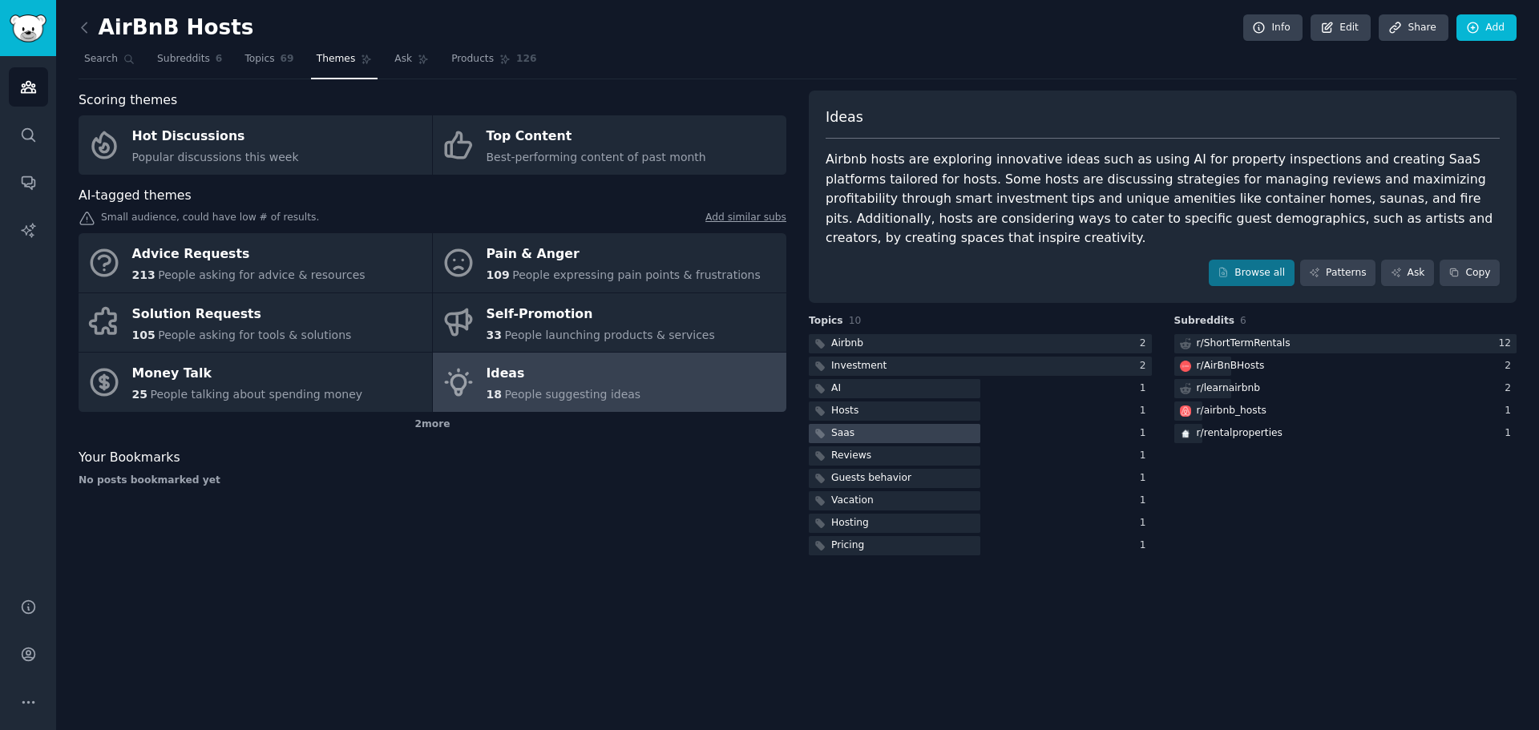
click at [844, 426] on div "Saas" at bounding box center [842, 433] width 23 height 14
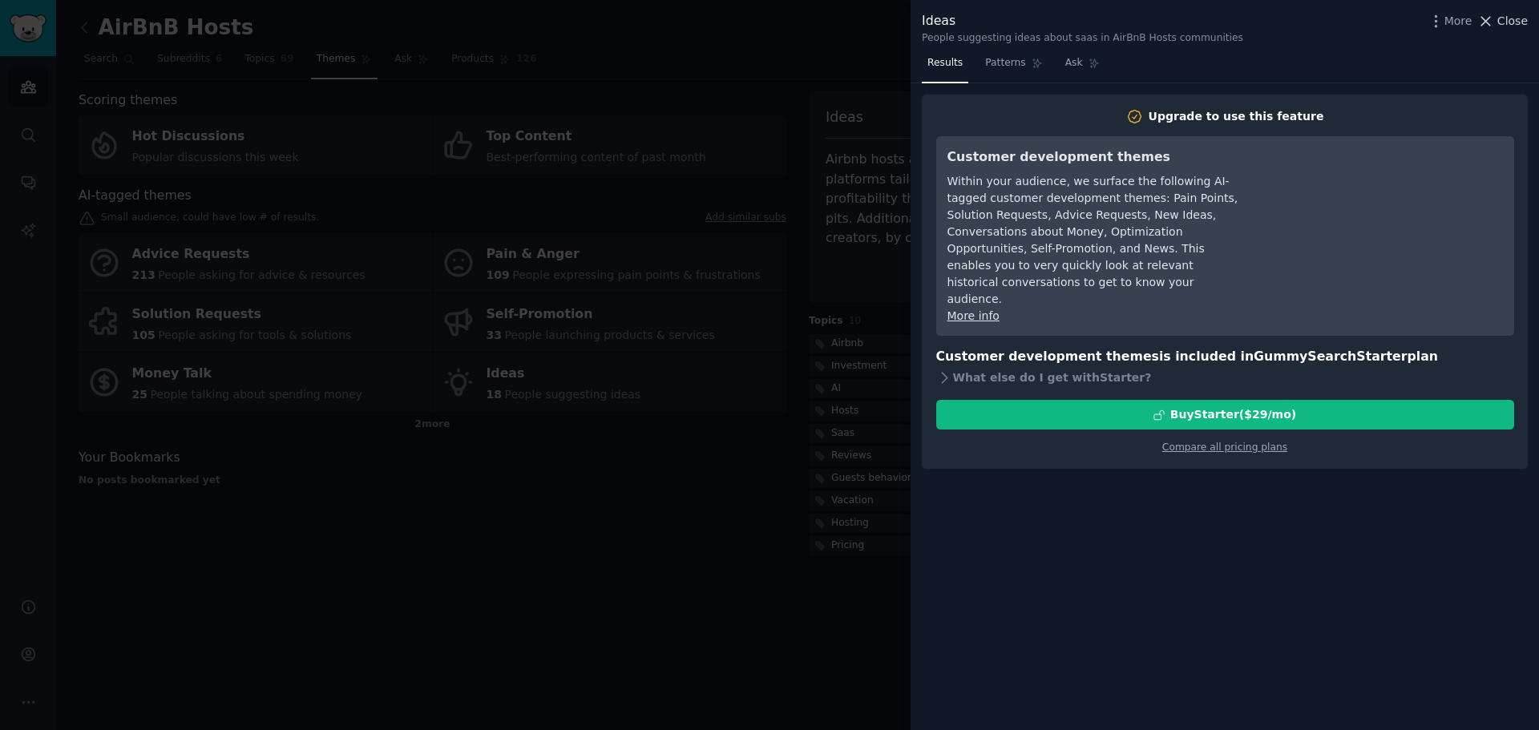
click at [1515, 18] on span "Close" at bounding box center [1512, 21] width 30 height 17
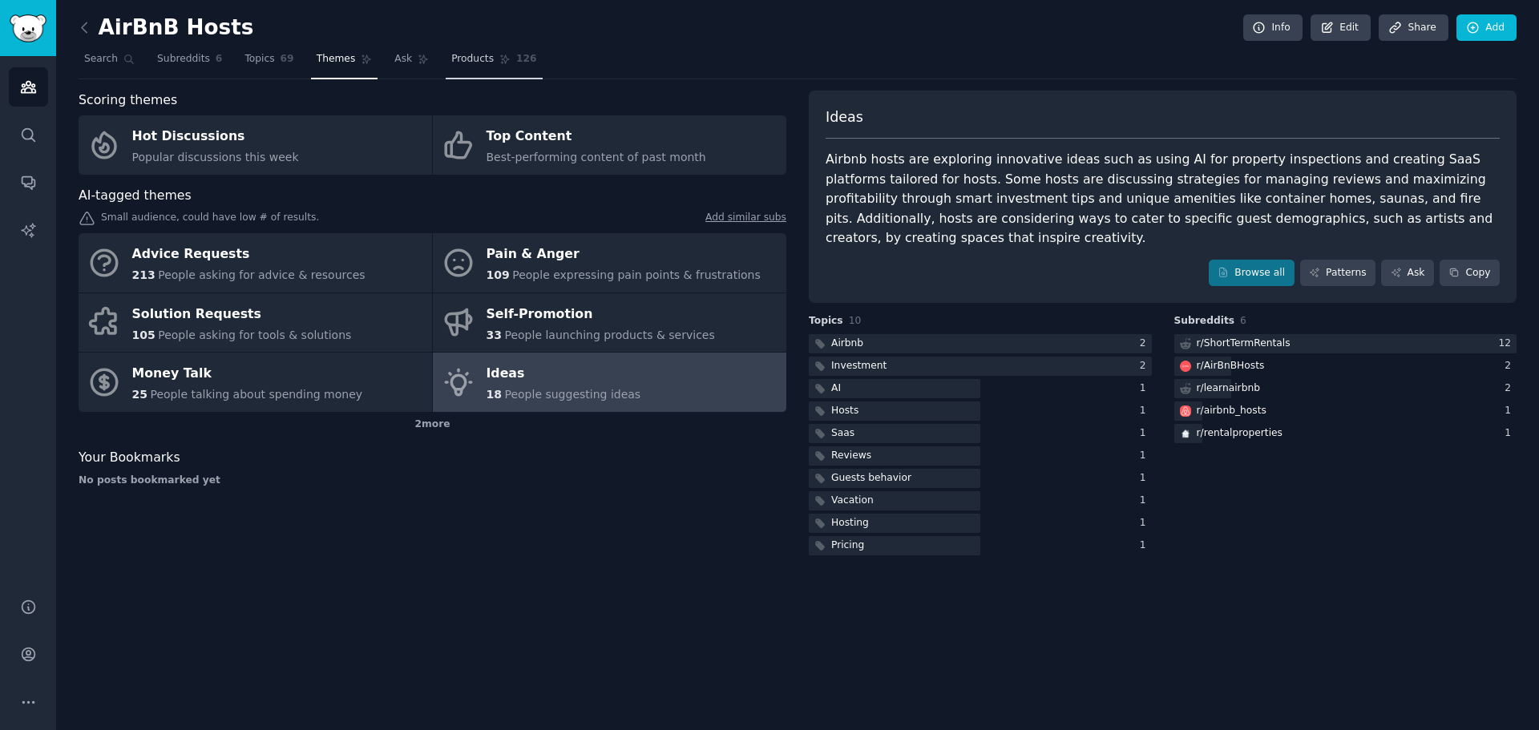
click at [456, 60] on span "Products" at bounding box center [472, 59] width 42 height 14
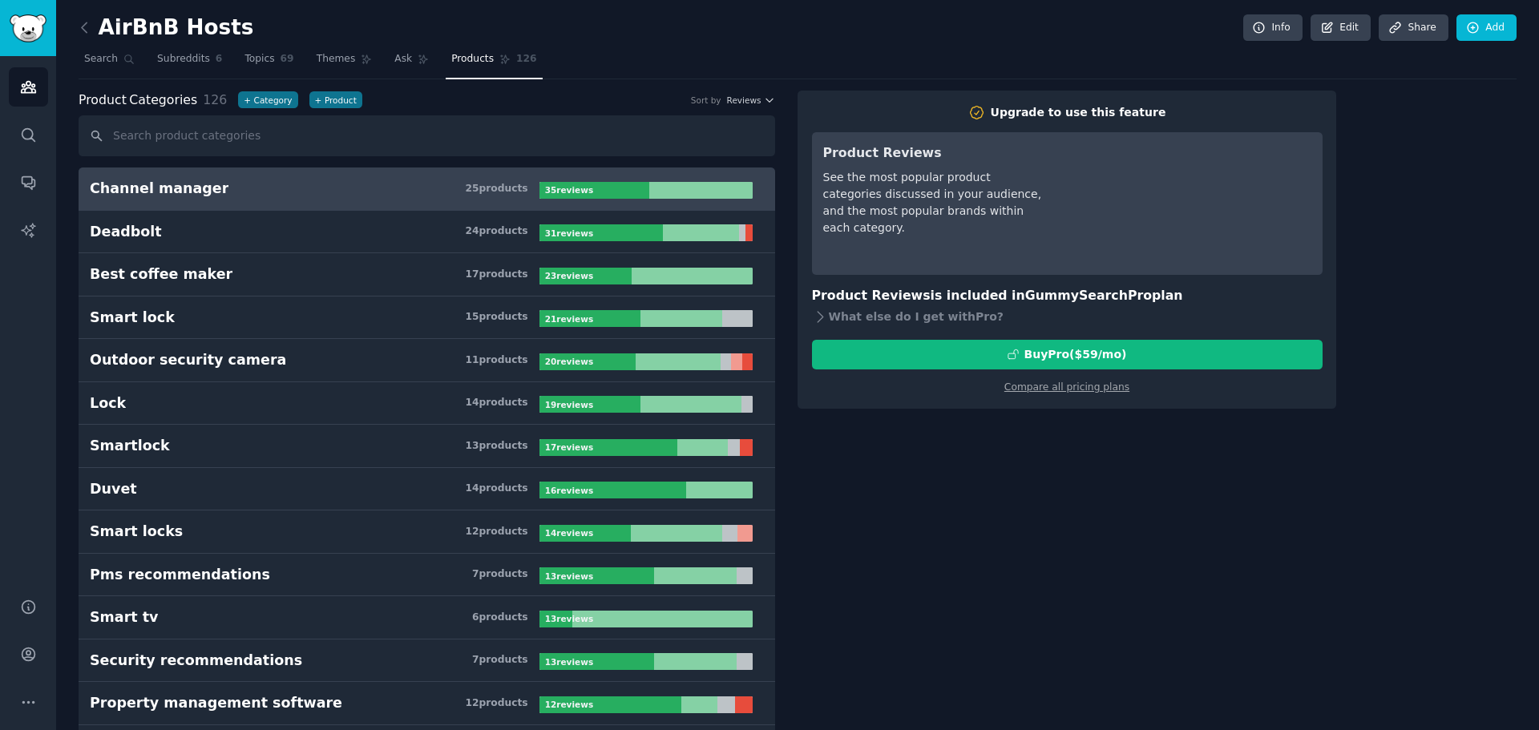
click at [454, 56] on span "Products" at bounding box center [472, 59] width 42 height 14
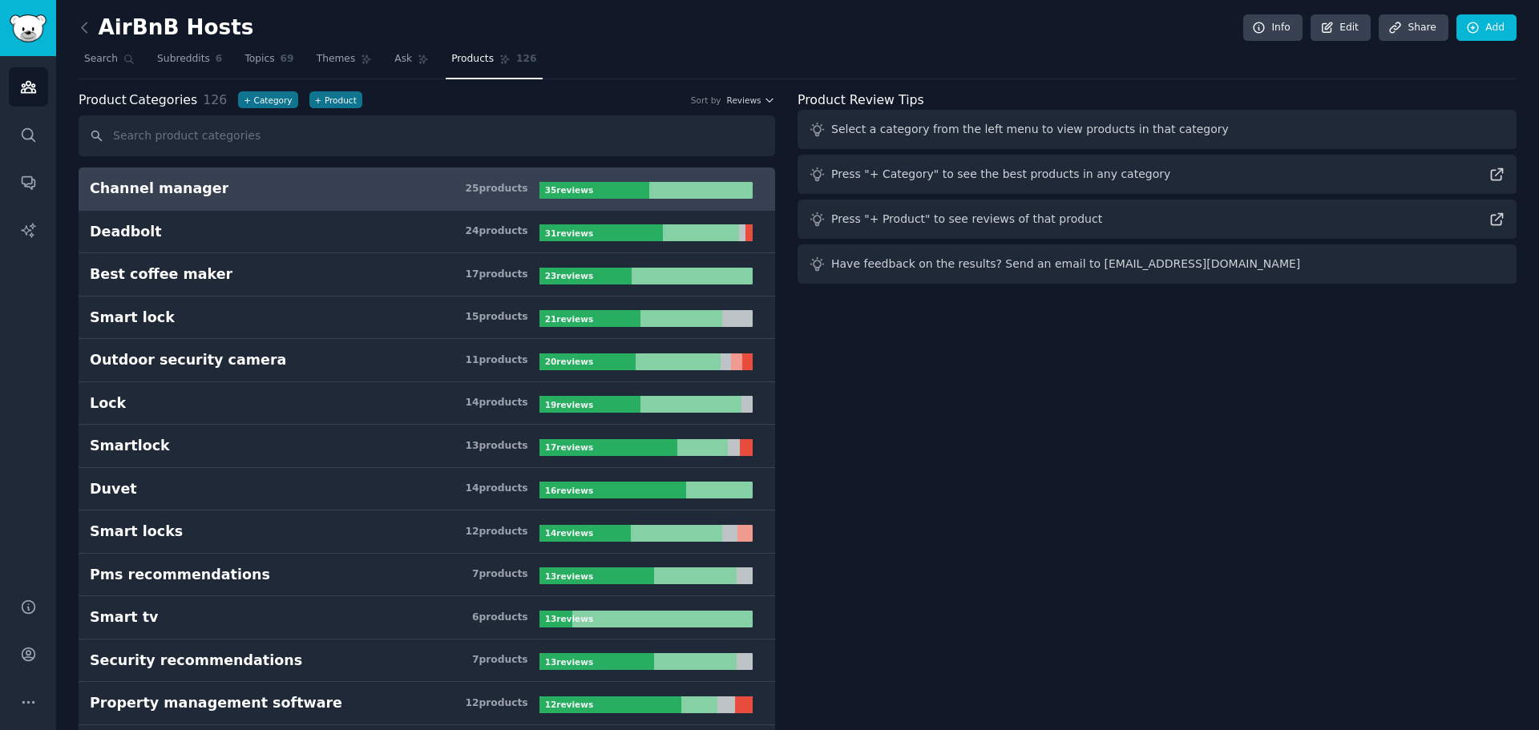
click at [342, 192] on h3 "Channel manager 25 product s" at bounding box center [315, 189] width 450 height 20
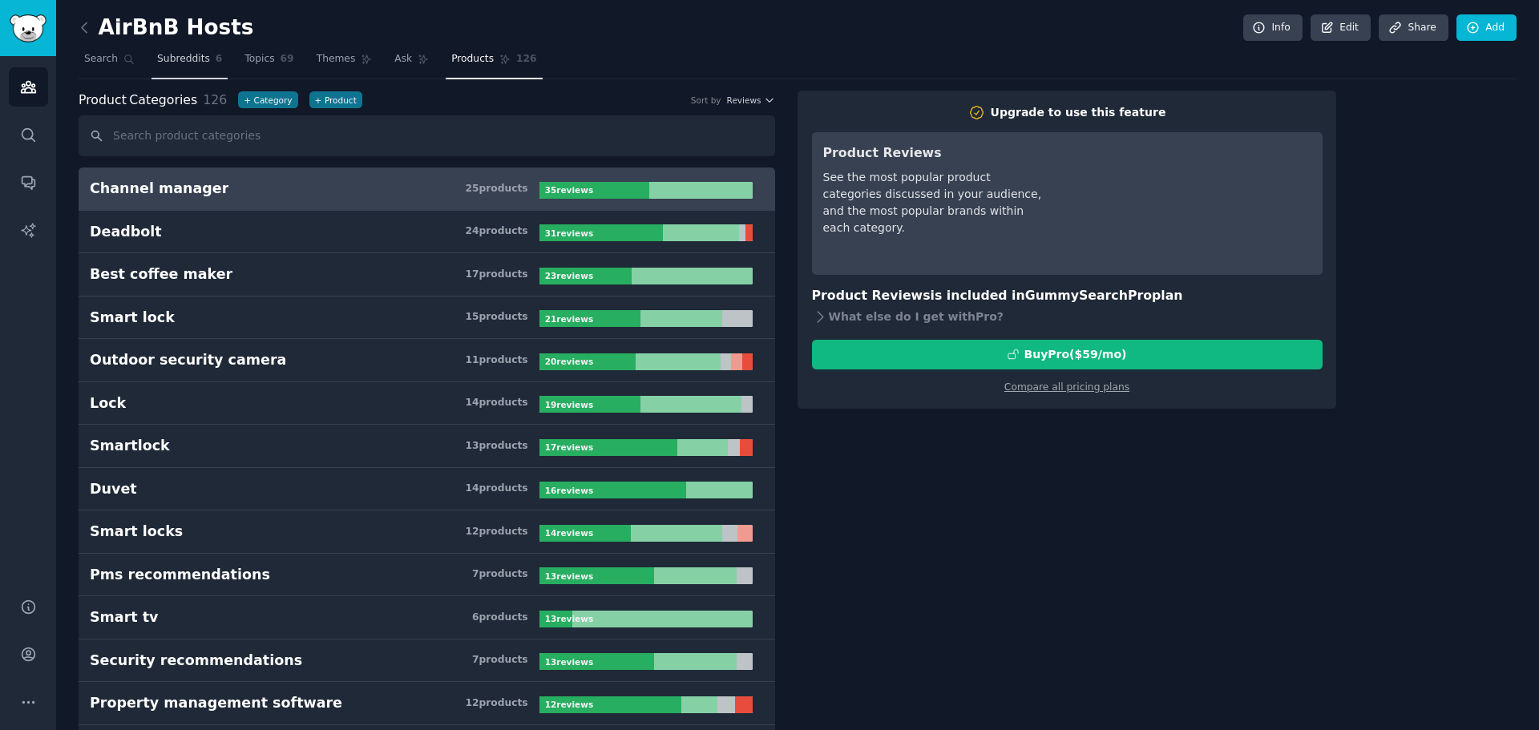
click at [157, 59] on span "Subreddits" at bounding box center [183, 59] width 53 height 14
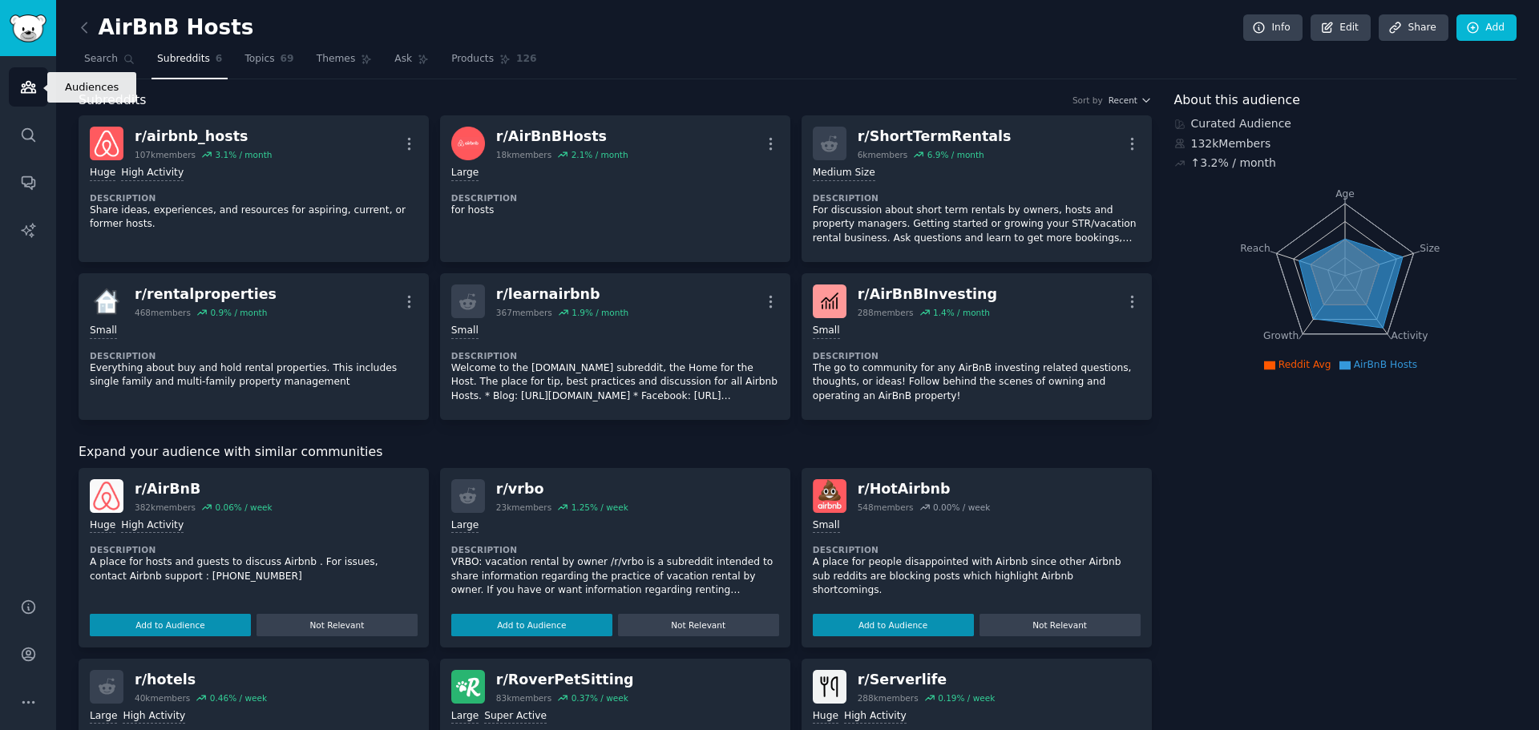
click at [22, 92] on icon "Sidebar" at bounding box center [28, 87] width 14 height 11
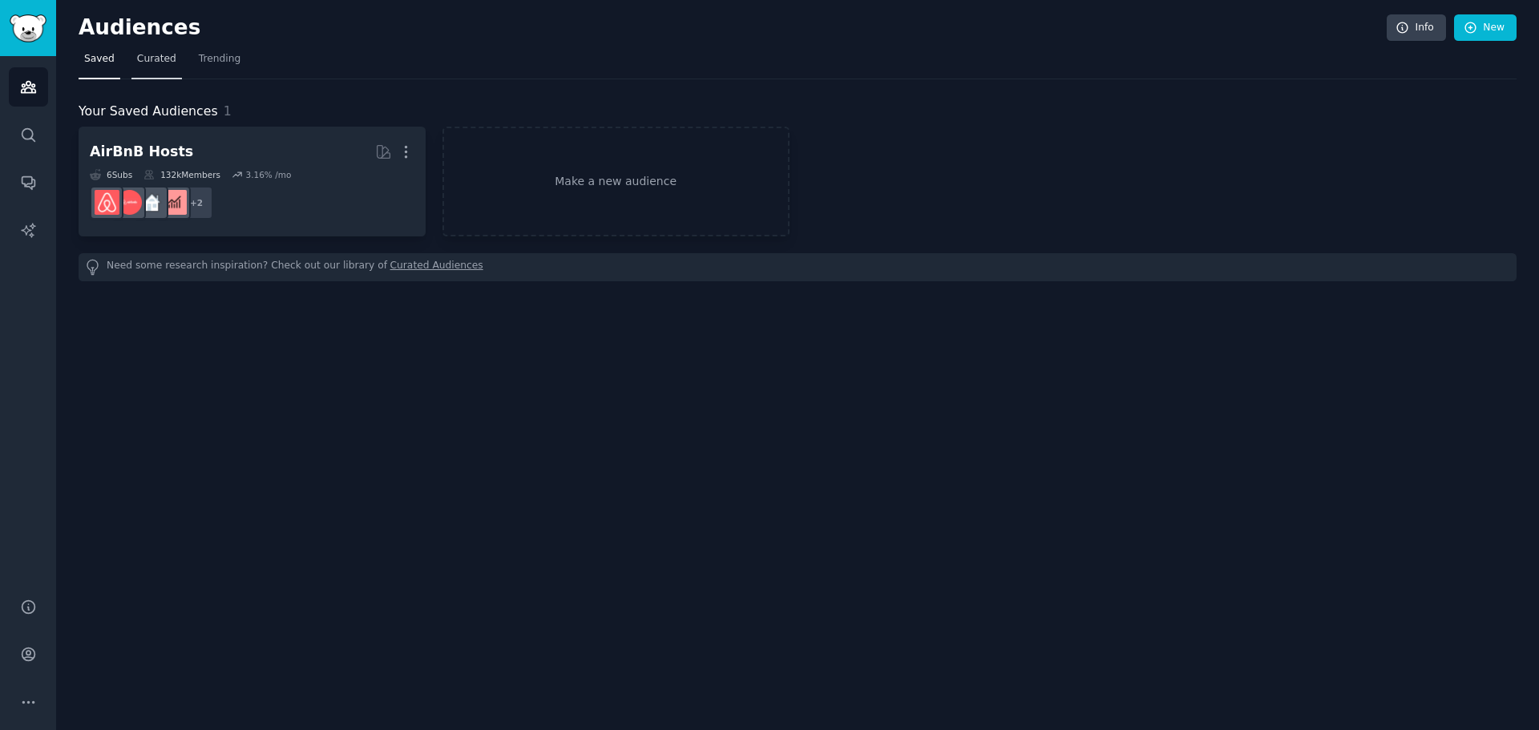
click at [147, 60] on span "Curated" at bounding box center [156, 59] width 39 height 14
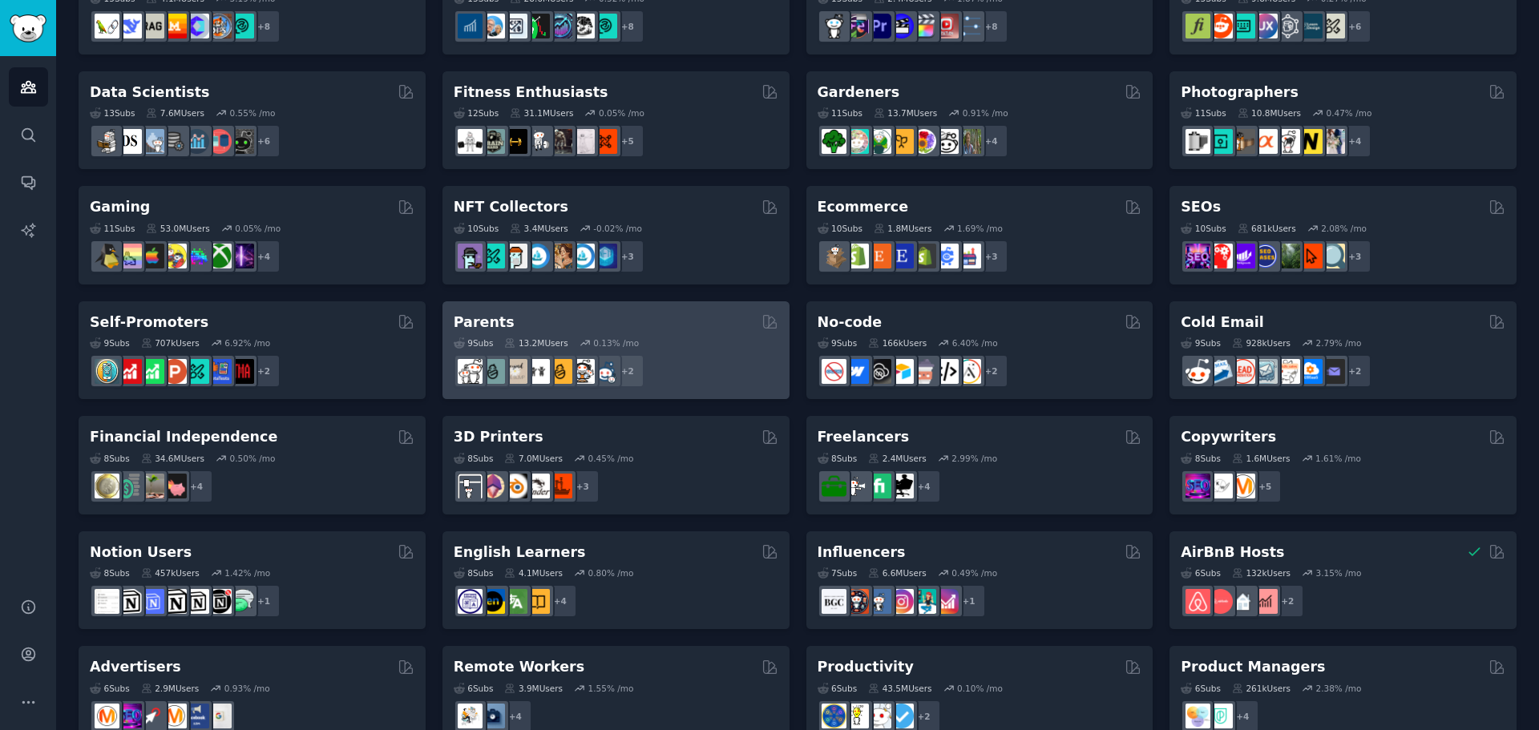
scroll to position [552, 0]
